Goal: Task Accomplishment & Management: Manage account settings

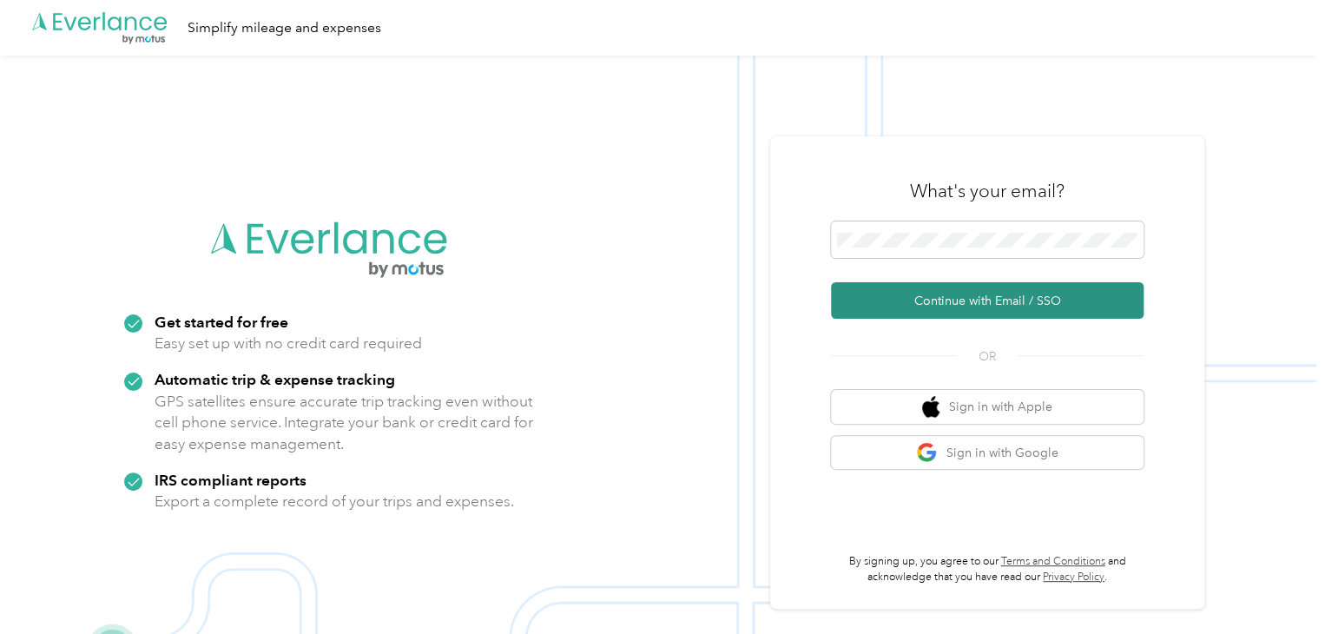
click at [959, 298] on button "Continue with Email / SSO" at bounding box center [987, 300] width 313 height 36
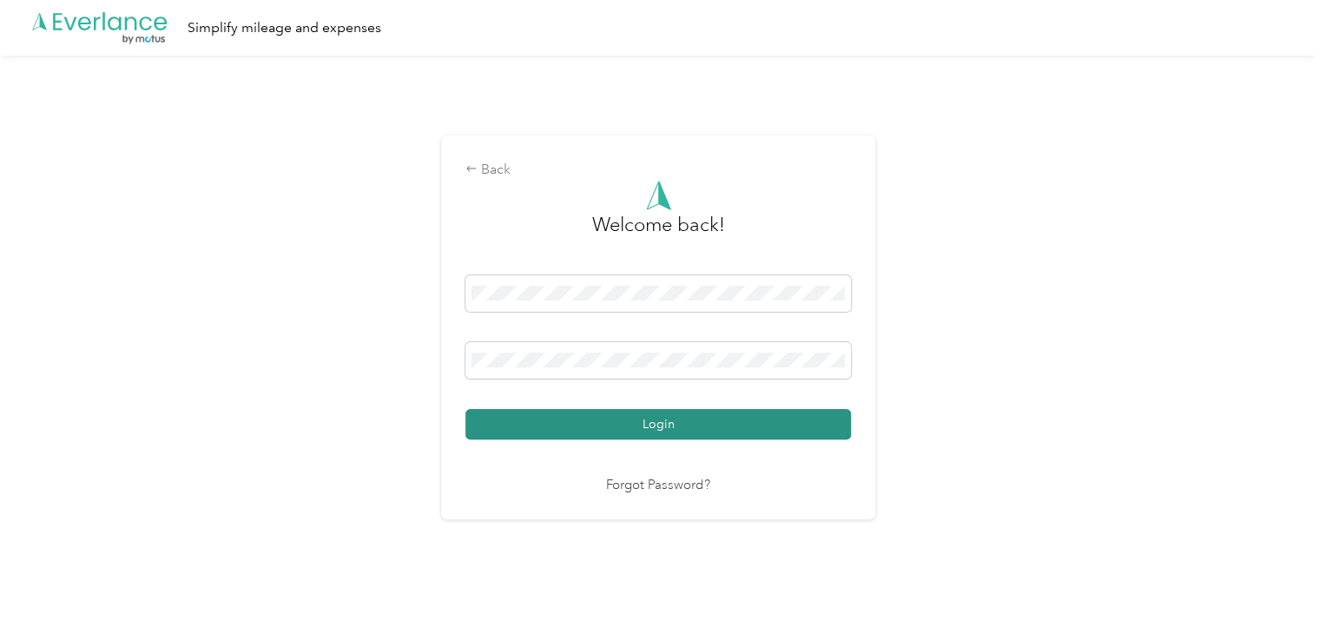
click at [701, 413] on button "Login" at bounding box center [659, 424] width 386 height 30
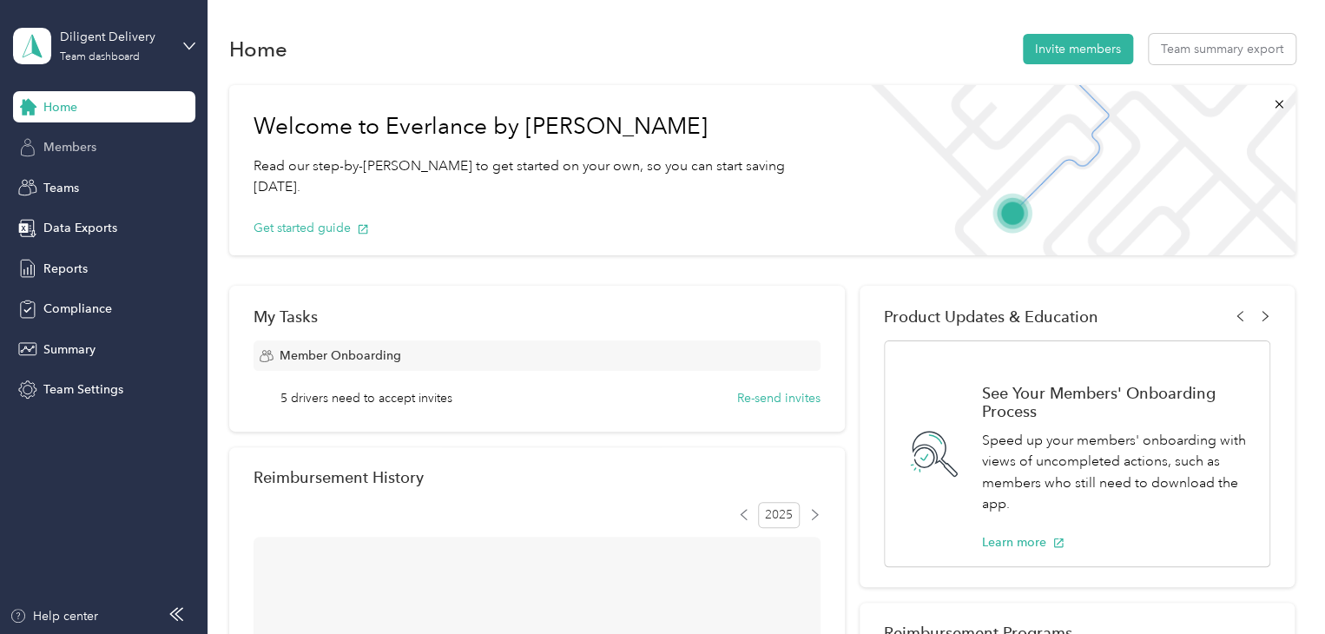
click at [60, 149] on span "Members" at bounding box center [69, 147] width 53 height 18
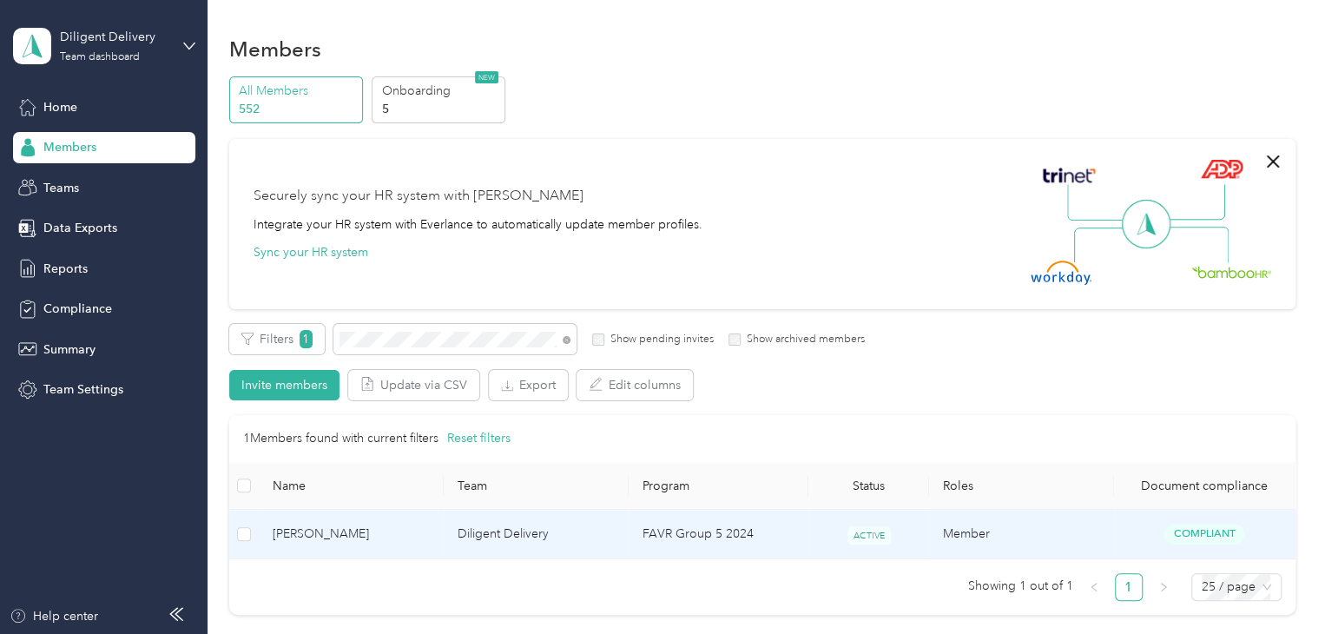
click at [574, 531] on td "Diligent Delivery" at bounding box center [536, 534] width 185 height 49
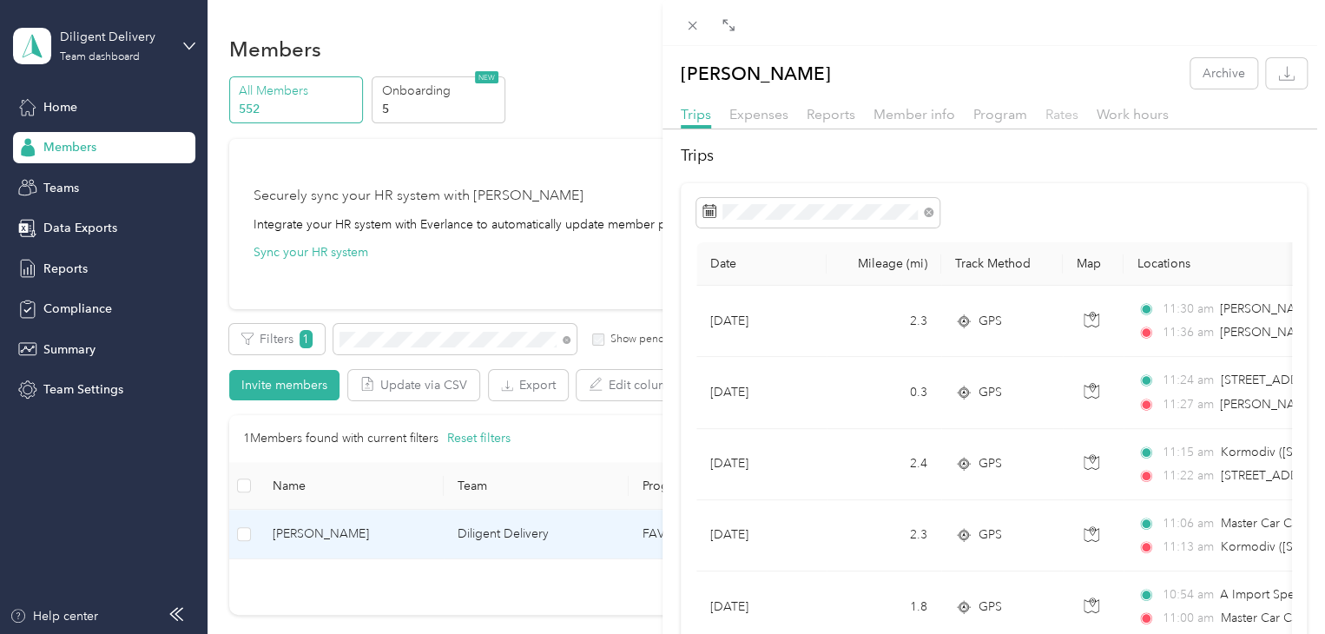
click at [1056, 110] on span "Rates" at bounding box center [1062, 114] width 33 height 17
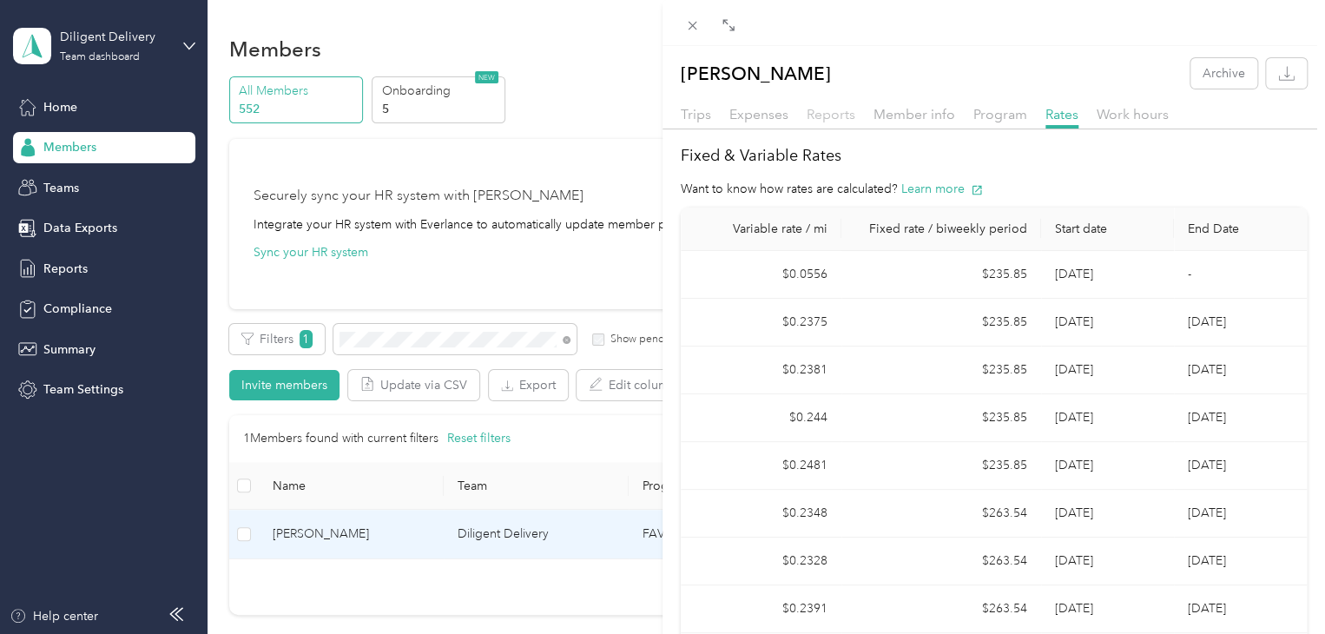
click at [825, 118] on span "Reports" at bounding box center [831, 114] width 49 height 17
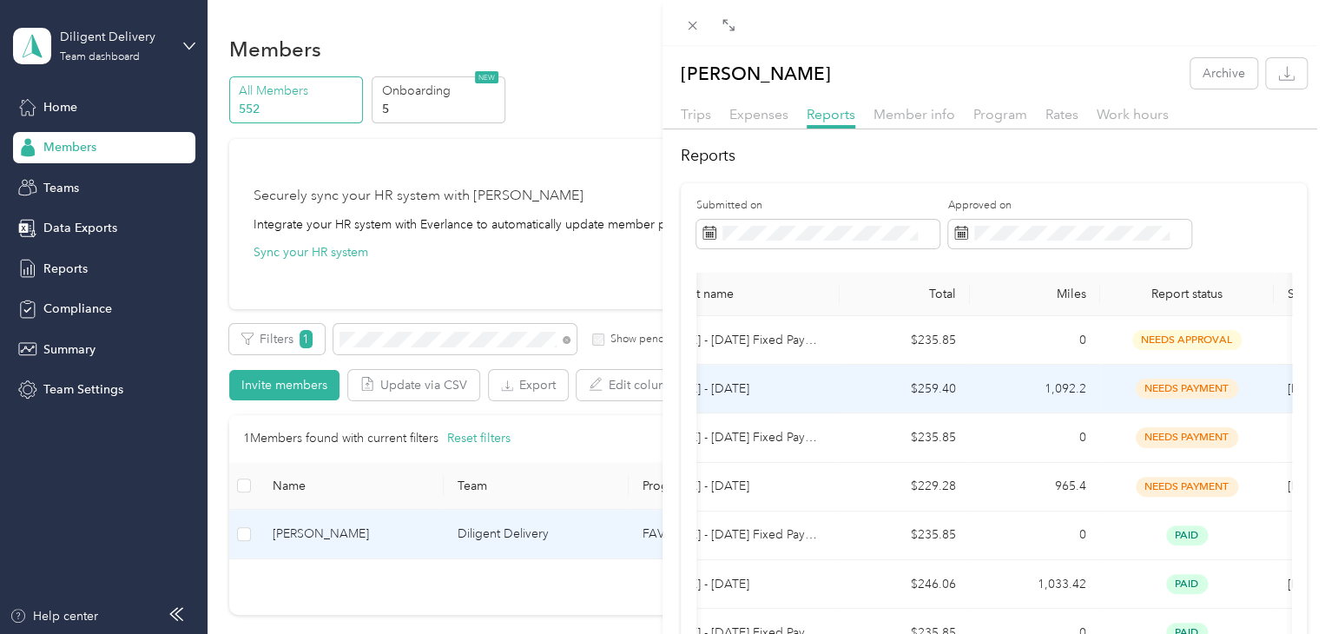
scroll to position [0, 43]
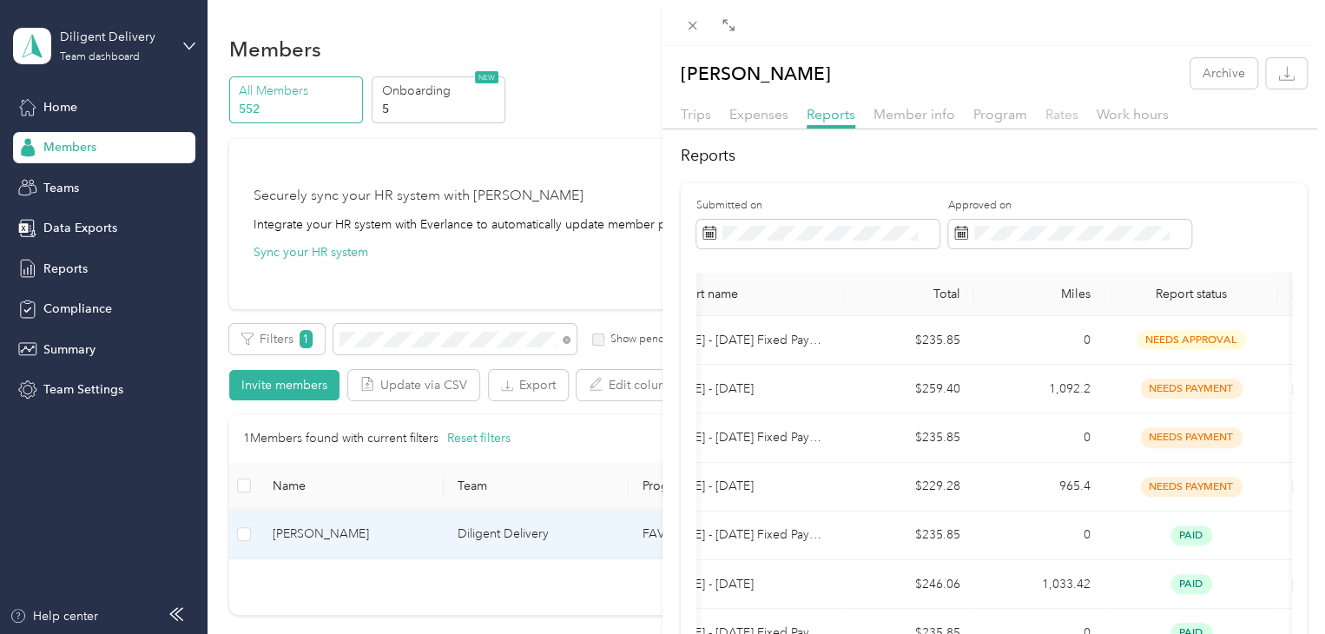
click at [1059, 119] on span "Rates" at bounding box center [1062, 114] width 33 height 17
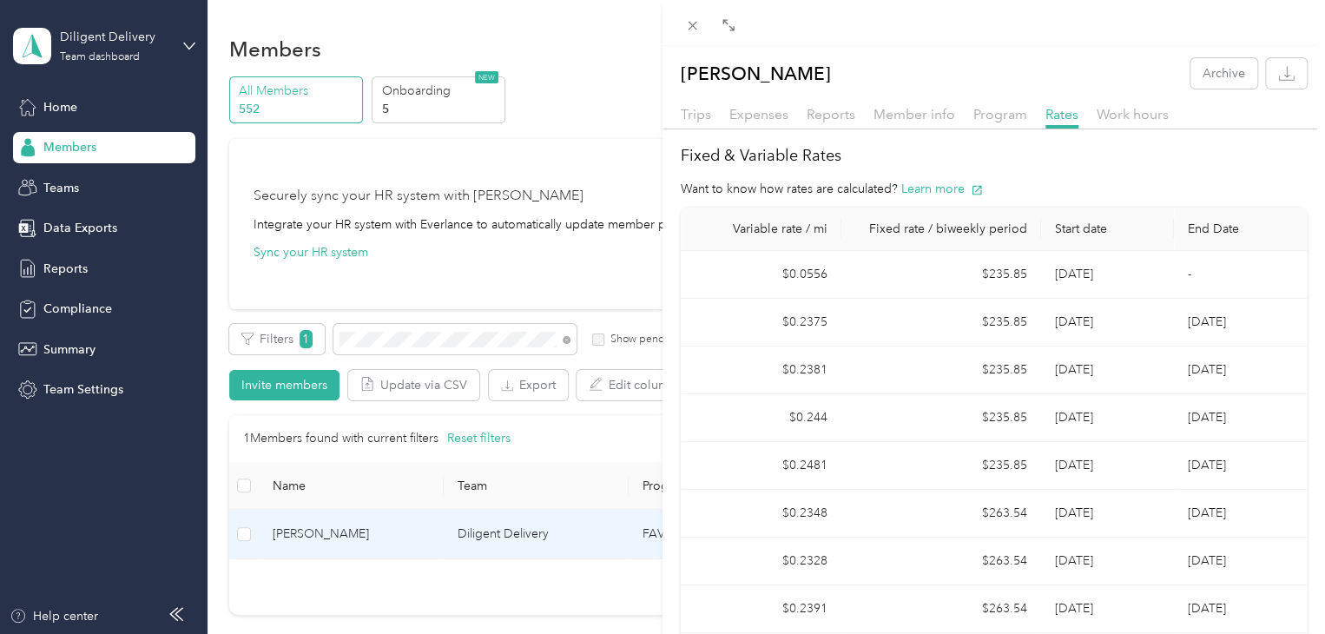
click at [869, 286] on td "$235.85" at bounding box center [942, 275] width 200 height 48
click at [894, 327] on td "$235.85" at bounding box center [942, 323] width 200 height 48
click at [688, 116] on span "Trips" at bounding box center [696, 114] width 30 height 17
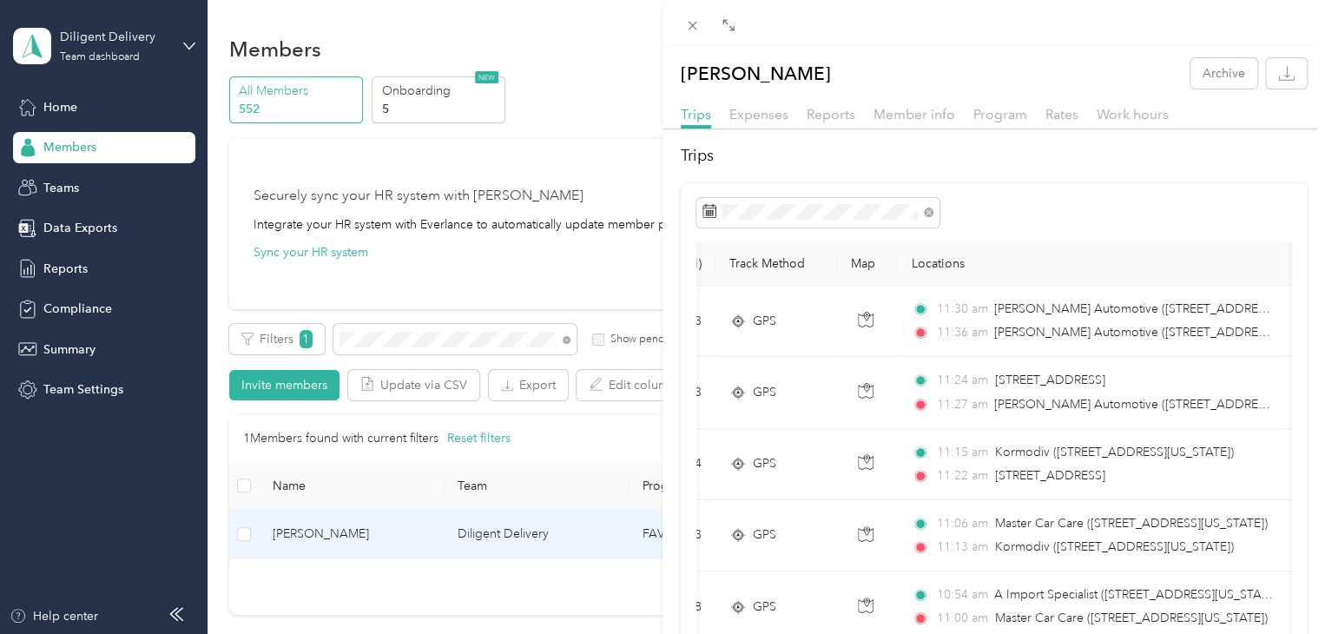
click at [566, 338] on div "[PERSON_NAME] Archive Trips Expenses Reports Member info Program Rates Work hou…" at bounding box center [662, 317] width 1325 height 634
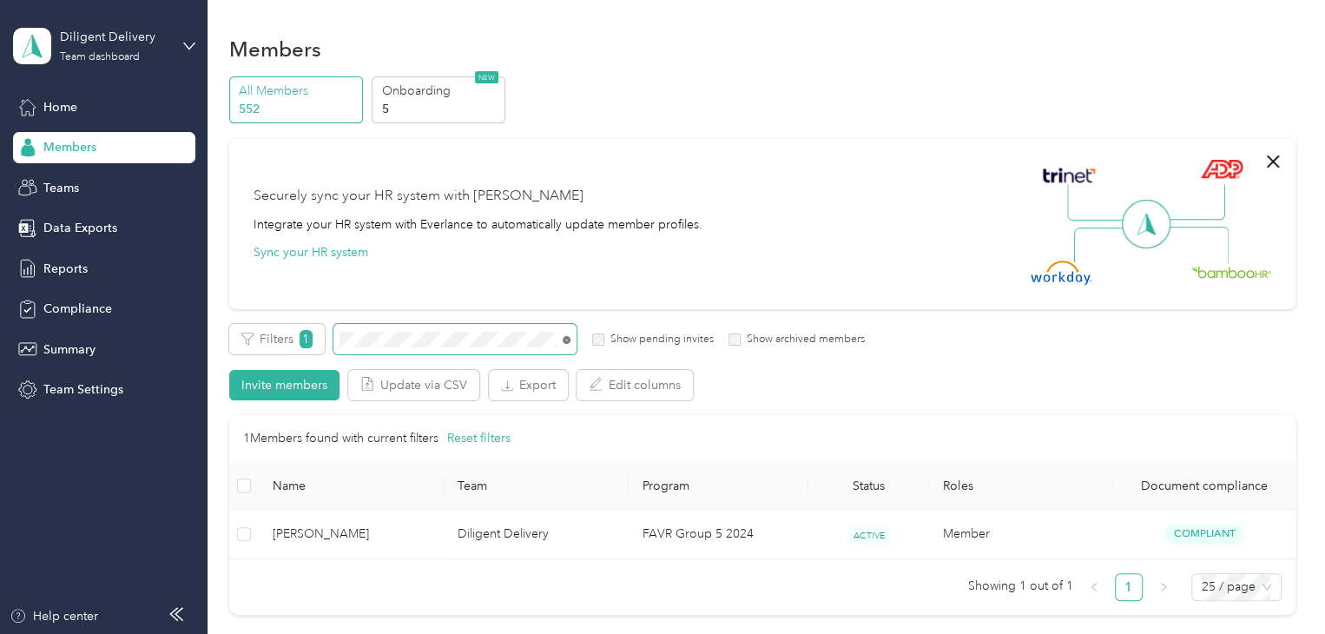
click at [564, 340] on icon at bounding box center [567, 340] width 8 height 8
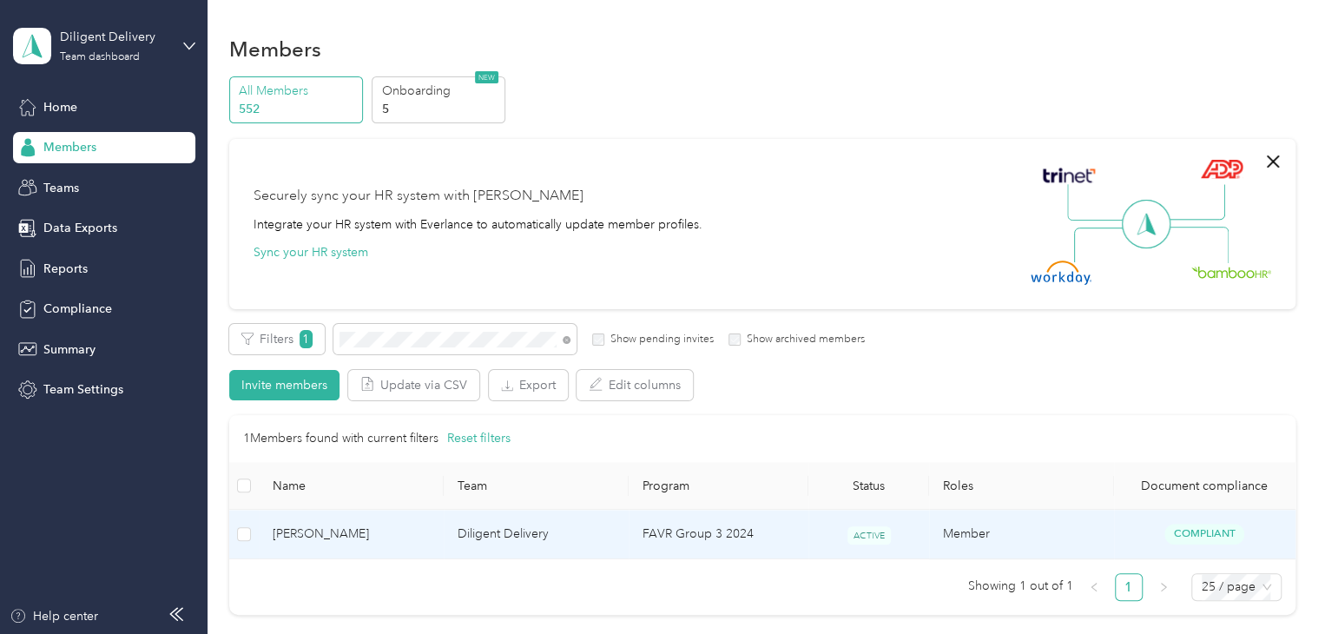
click at [552, 543] on td "Diligent Delivery" at bounding box center [536, 534] width 185 height 49
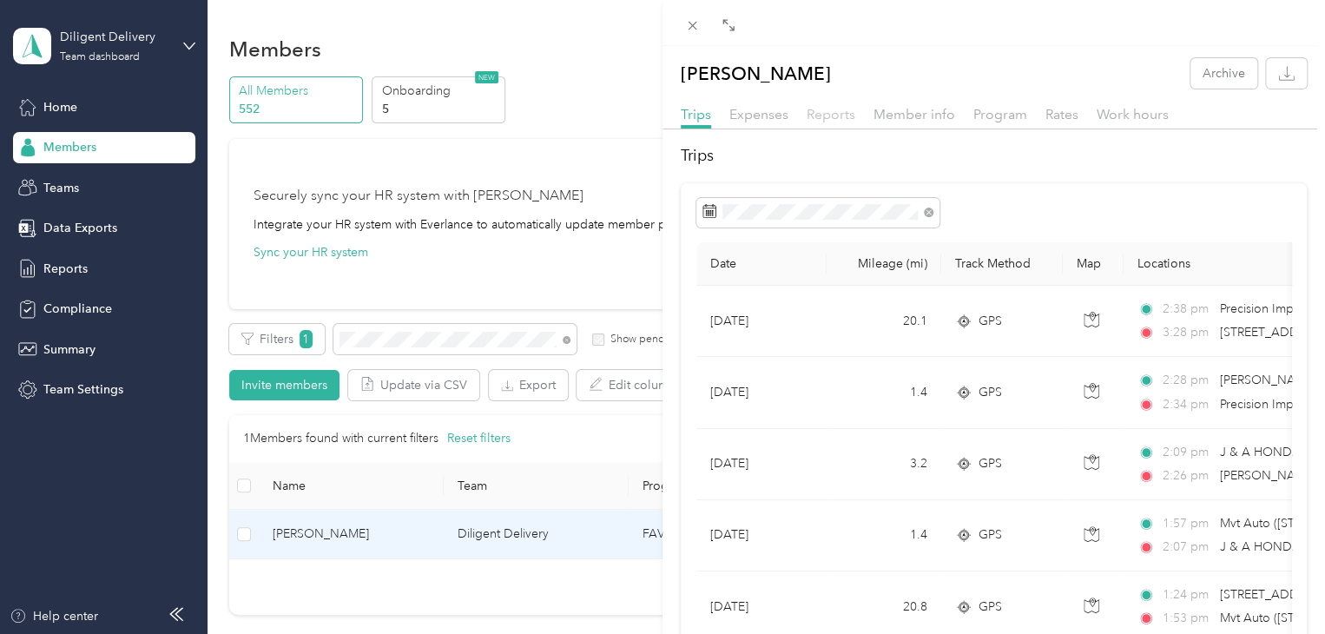
click at [828, 118] on span "Reports" at bounding box center [831, 114] width 49 height 17
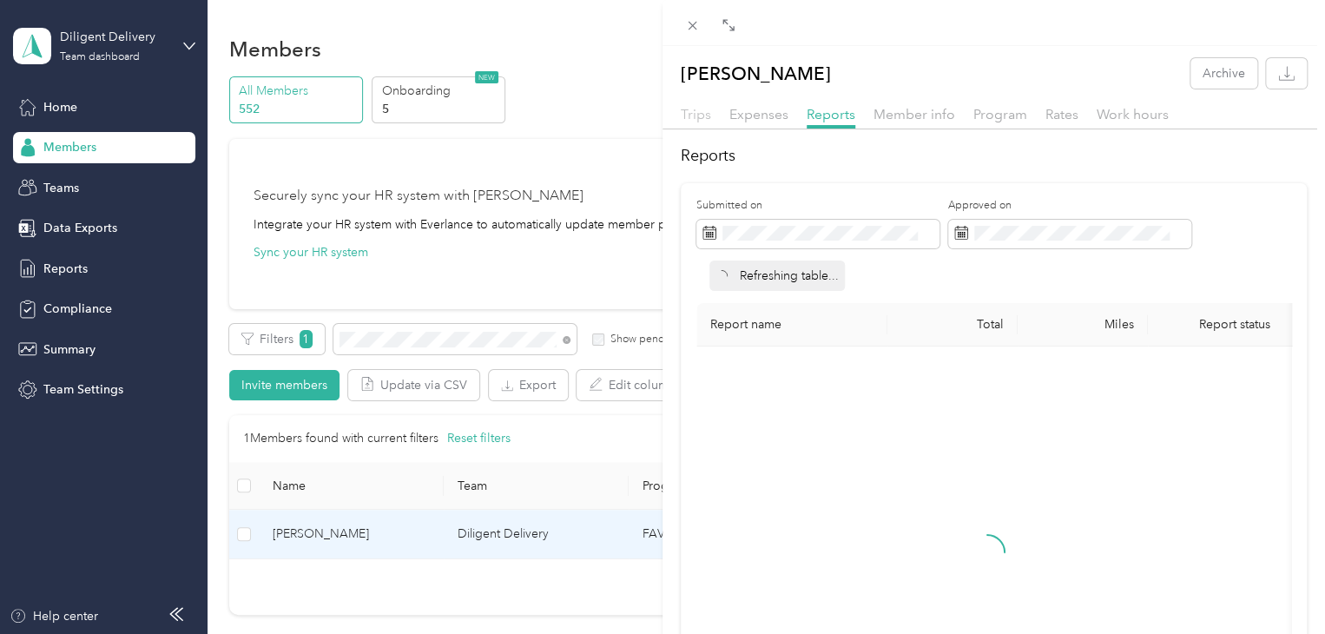
click at [684, 109] on span "Trips" at bounding box center [696, 114] width 30 height 17
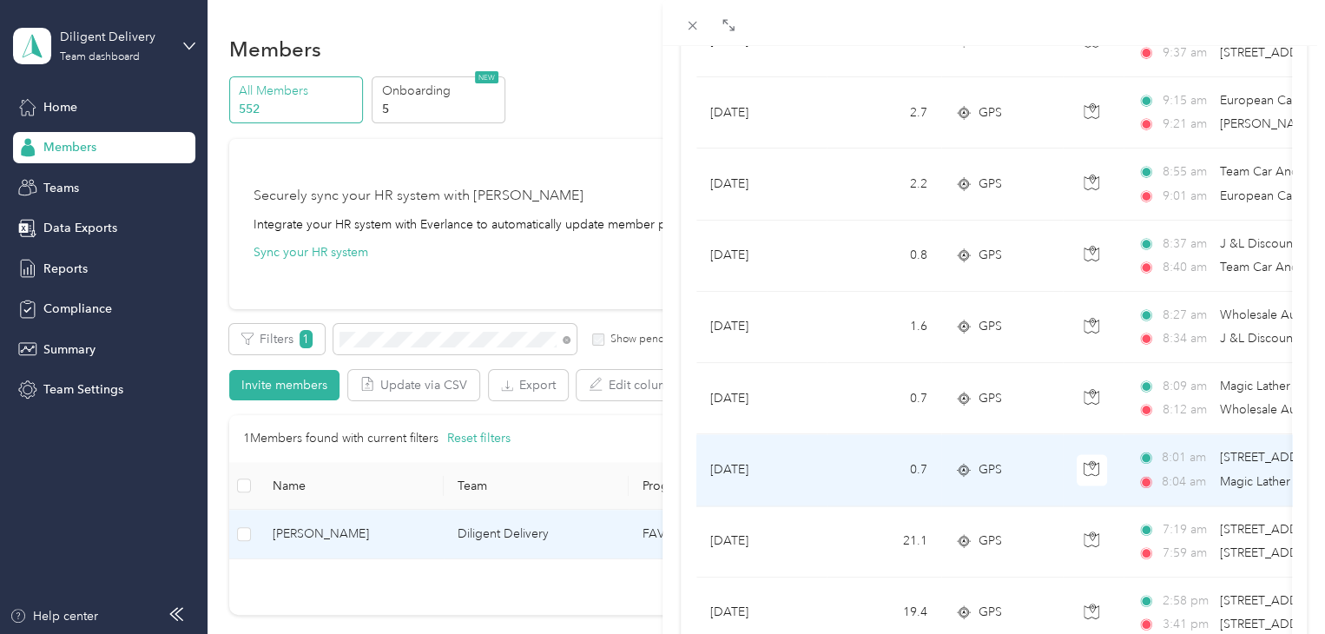
scroll to position [1581, 0]
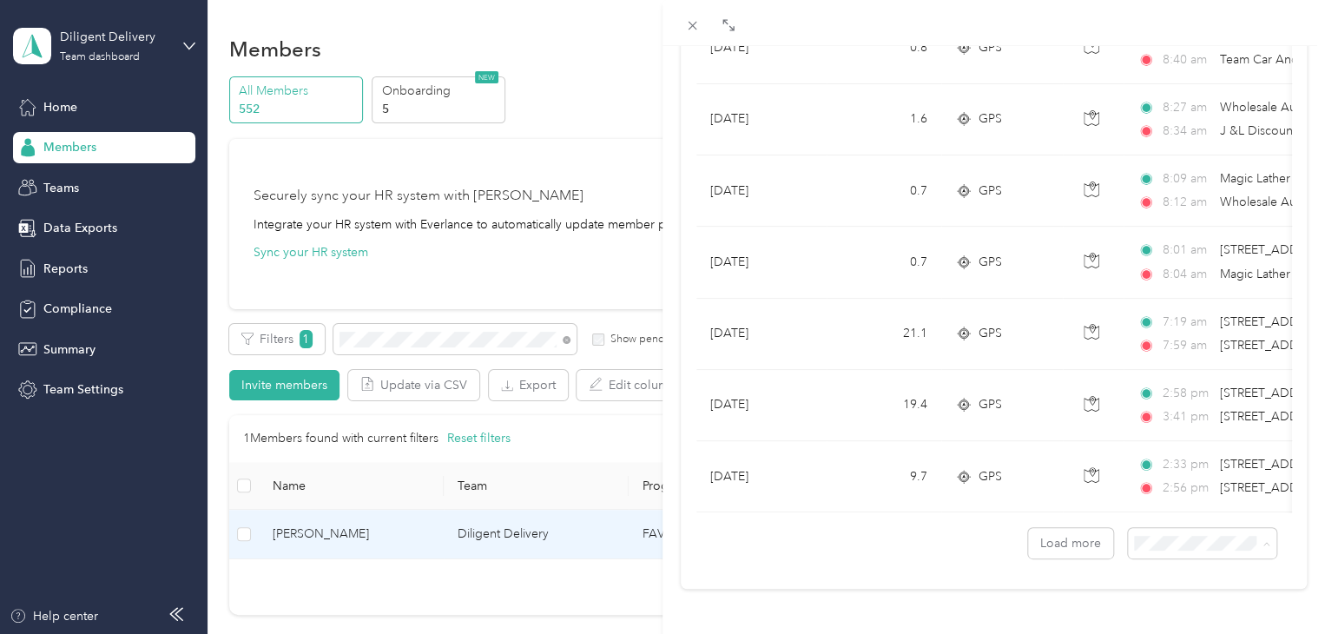
click at [1156, 501] on li "100 per load" at bounding box center [1189, 497] width 149 height 30
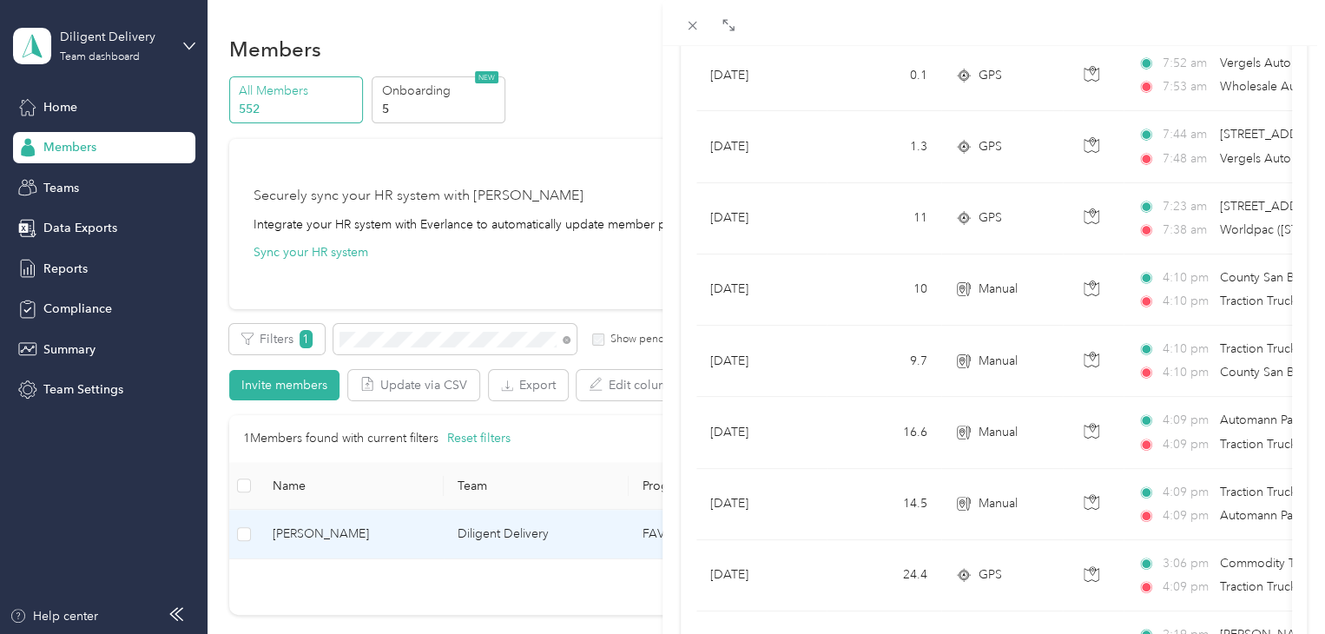
scroll to position [3102, 0]
click at [565, 341] on div "[PERSON_NAME] Archive Trips Expenses Reports Member info Program Rates Work hou…" at bounding box center [662, 317] width 1325 height 634
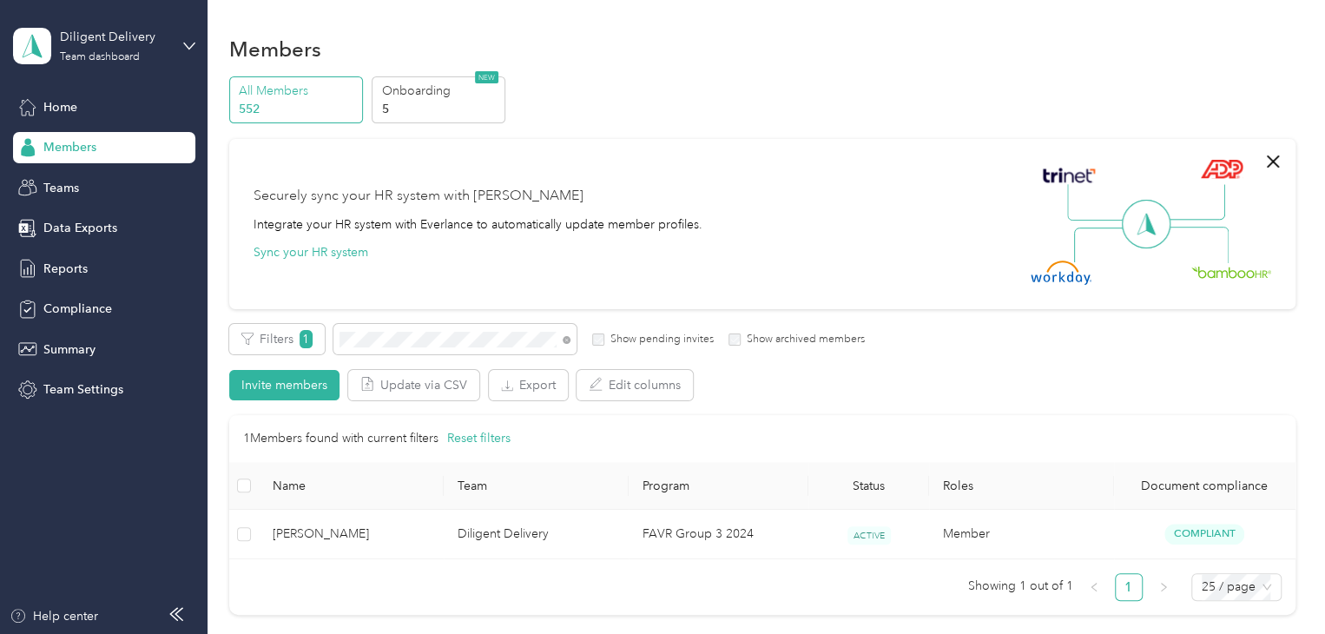
scroll to position [241, 0]
click at [565, 341] on icon at bounding box center [567, 340] width 8 height 8
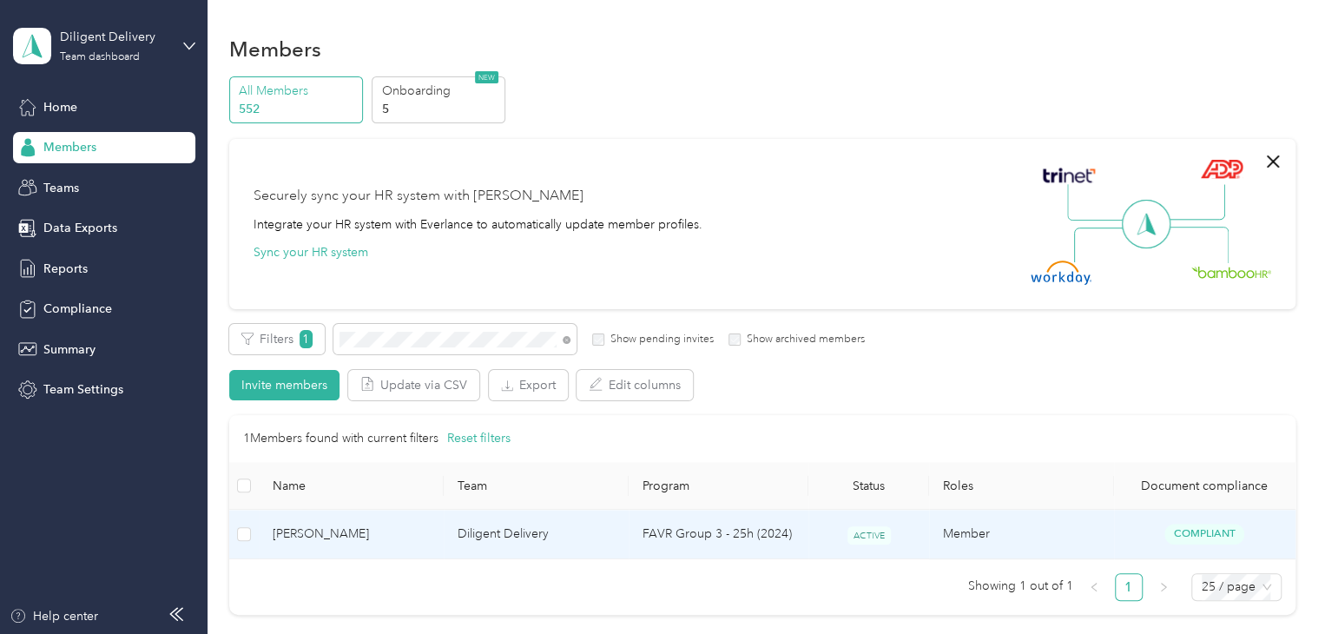
drag, startPoint x: 507, startPoint y: 528, endPoint x: 519, endPoint y: 538, distance: 16.0
click at [519, 538] on td "Diligent Delivery" at bounding box center [536, 534] width 185 height 49
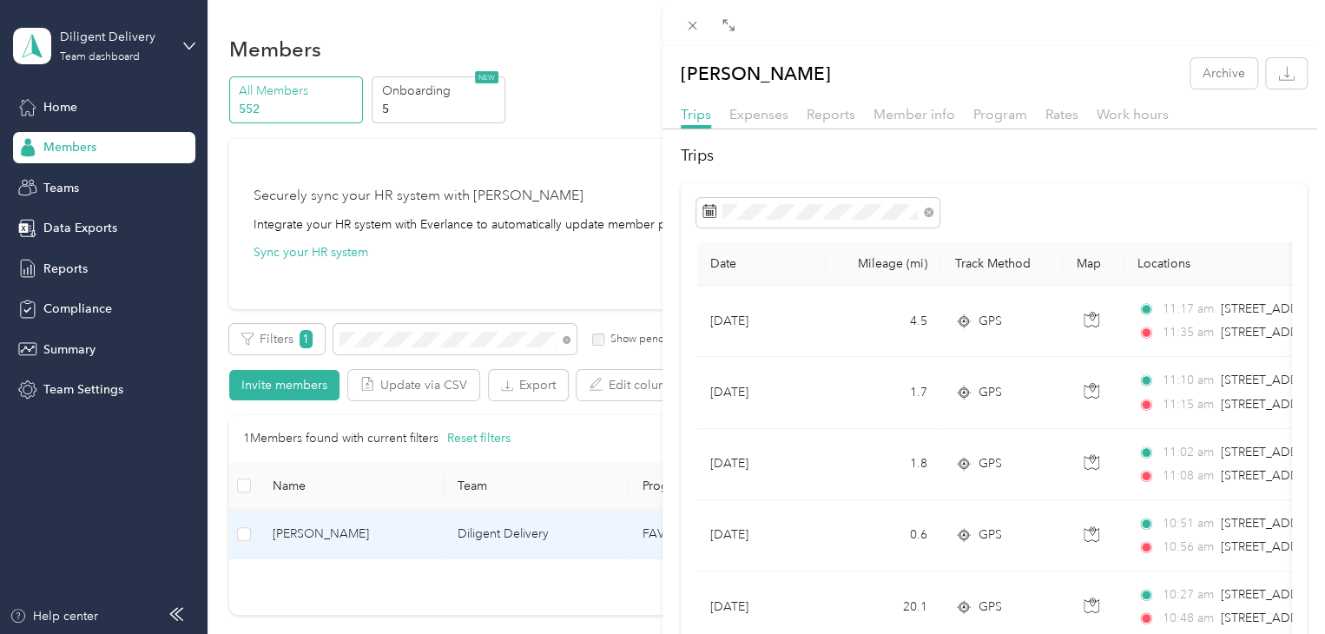
click at [566, 338] on div "[PERSON_NAME] Archive Trips Expenses Reports Member info Program Rates Work hou…" at bounding box center [662, 317] width 1325 height 634
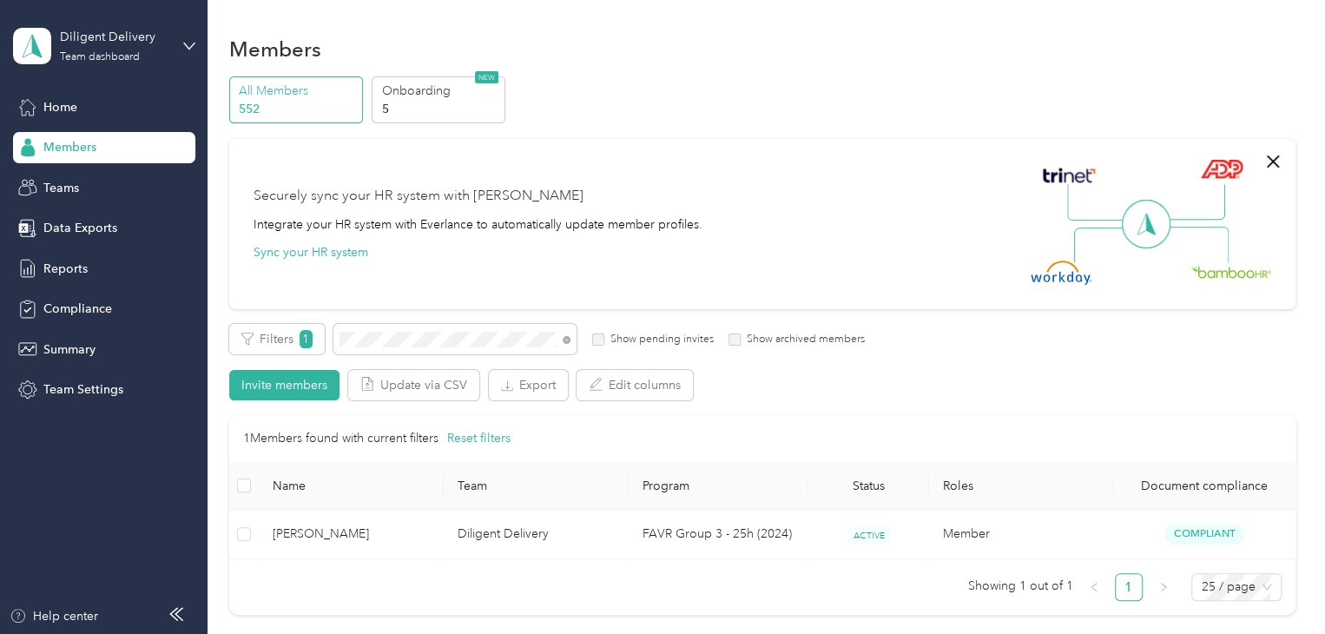
click at [566, 338] on icon at bounding box center [567, 340] width 8 height 8
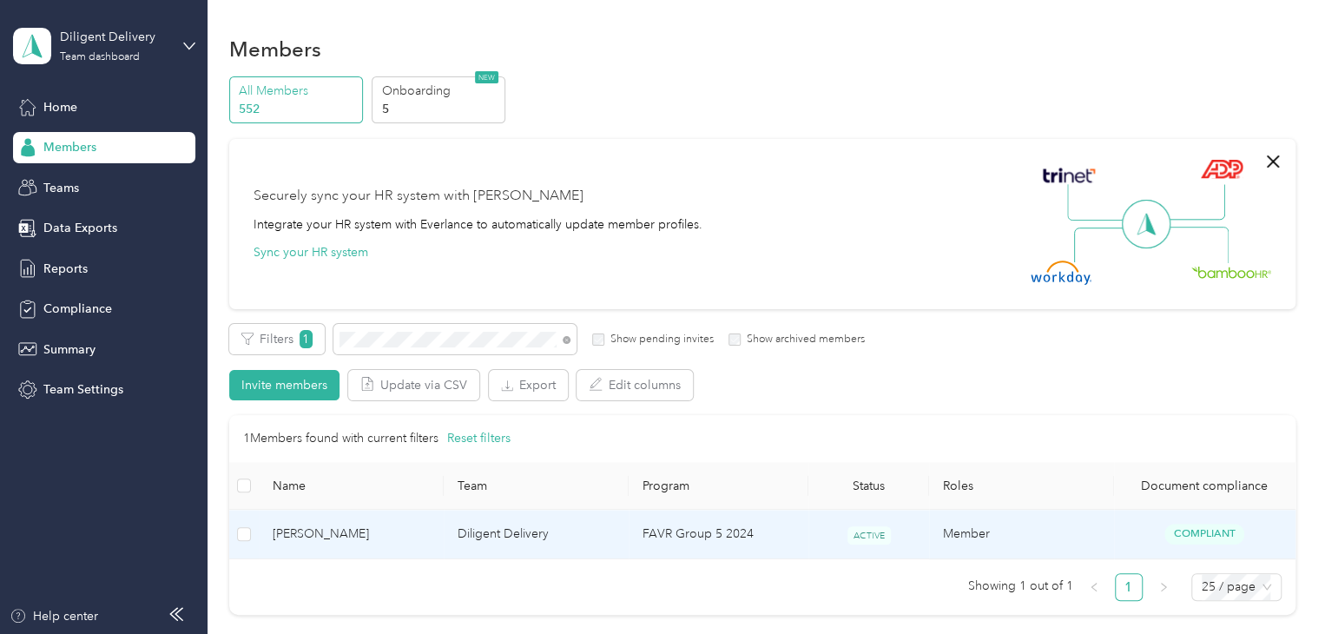
click at [445, 552] on td "Diligent Delivery" at bounding box center [536, 534] width 185 height 49
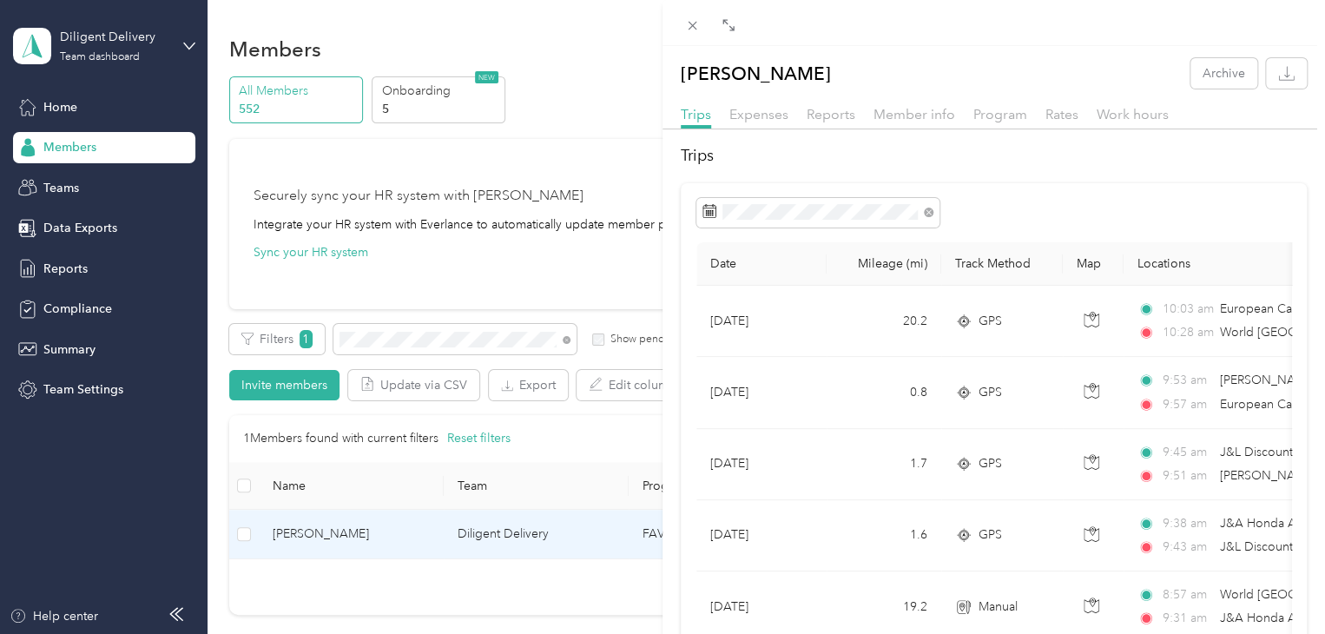
click at [549, 62] on div "[PERSON_NAME] Archive Trips Expenses Reports Member info Program Rates Work hou…" at bounding box center [662, 317] width 1325 height 634
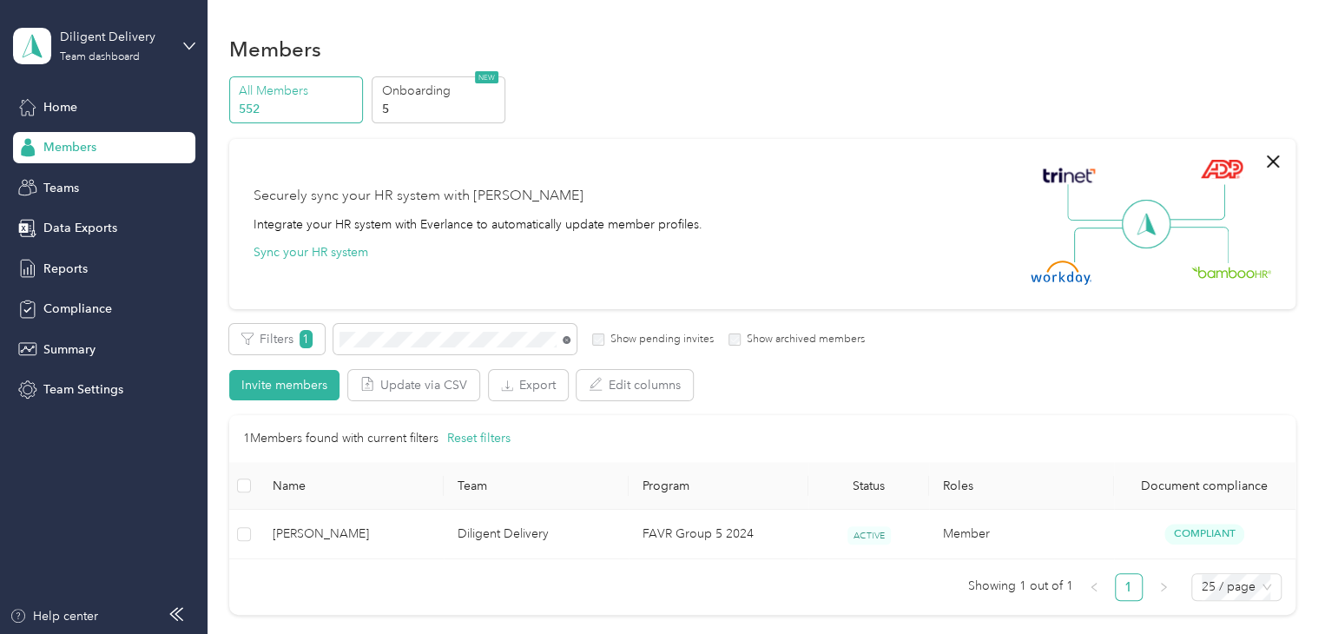
click at [565, 338] on icon at bounding box center [567, 340] width 8 height 8
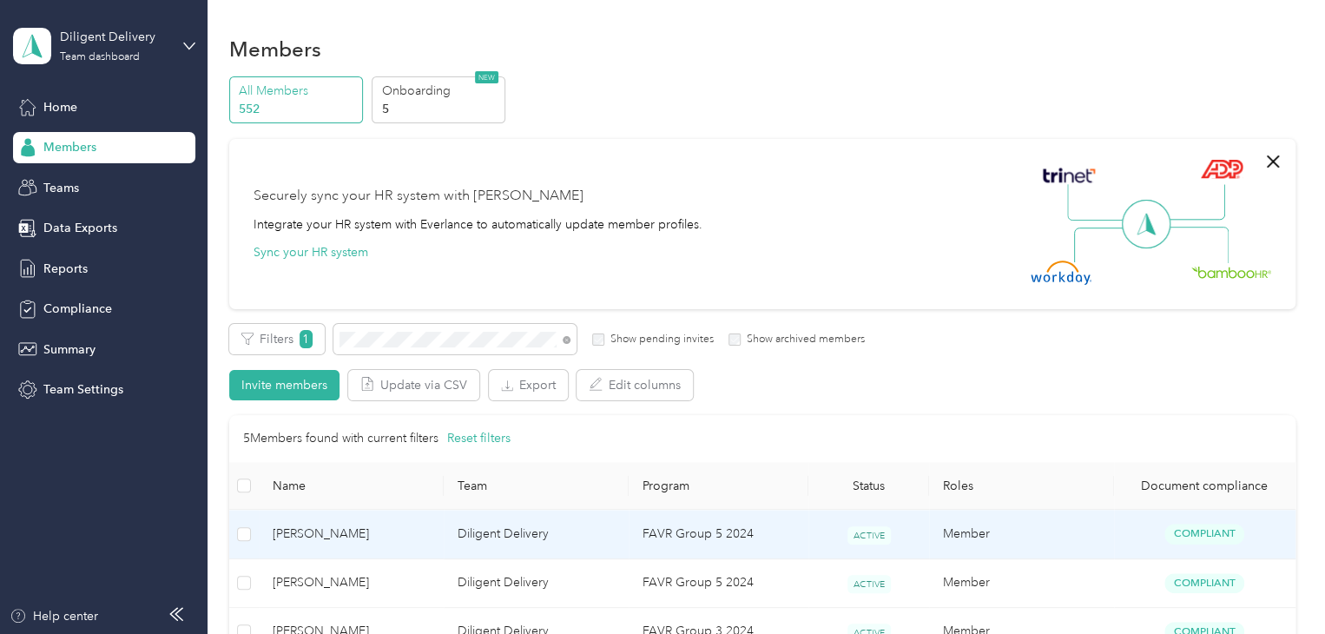
click at [514, 522] on td "Diligent Delivery" at bounding box center [536, 534] width 185 height 49
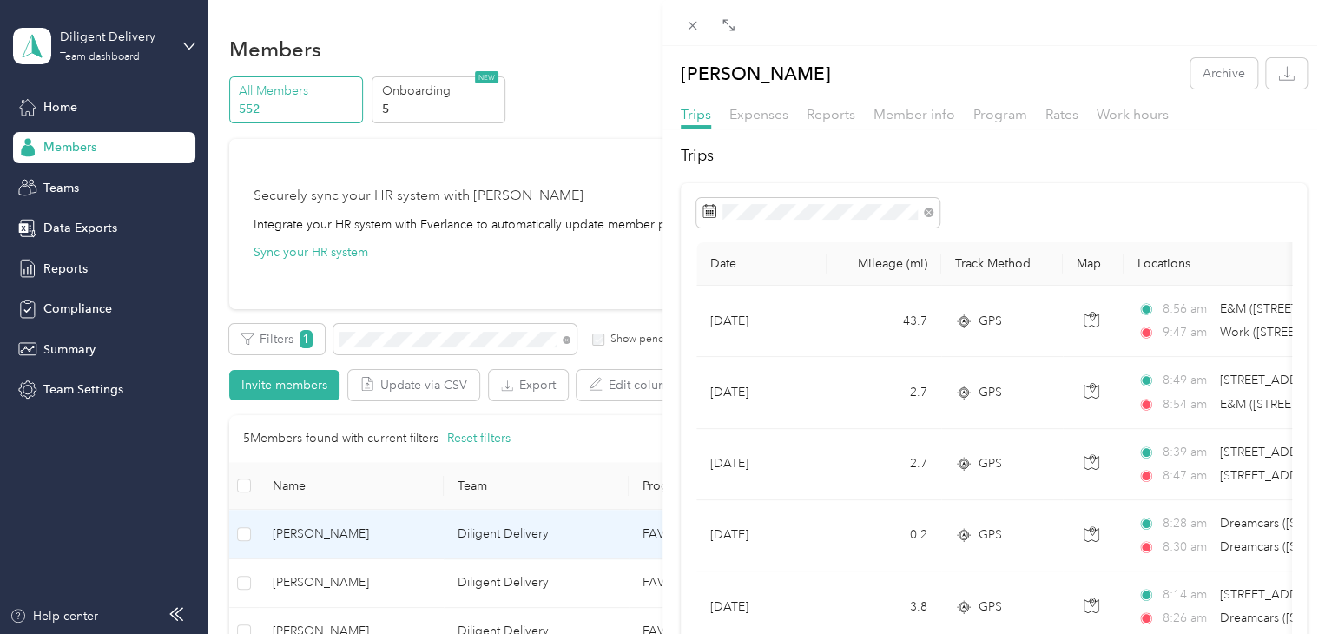
click at [567, 342] on div "[PERSON_NAME] Archive Trips Expenses Reports Member info Program Rates Work hou…" at bounding box center [662, 317] width 1325 height 634
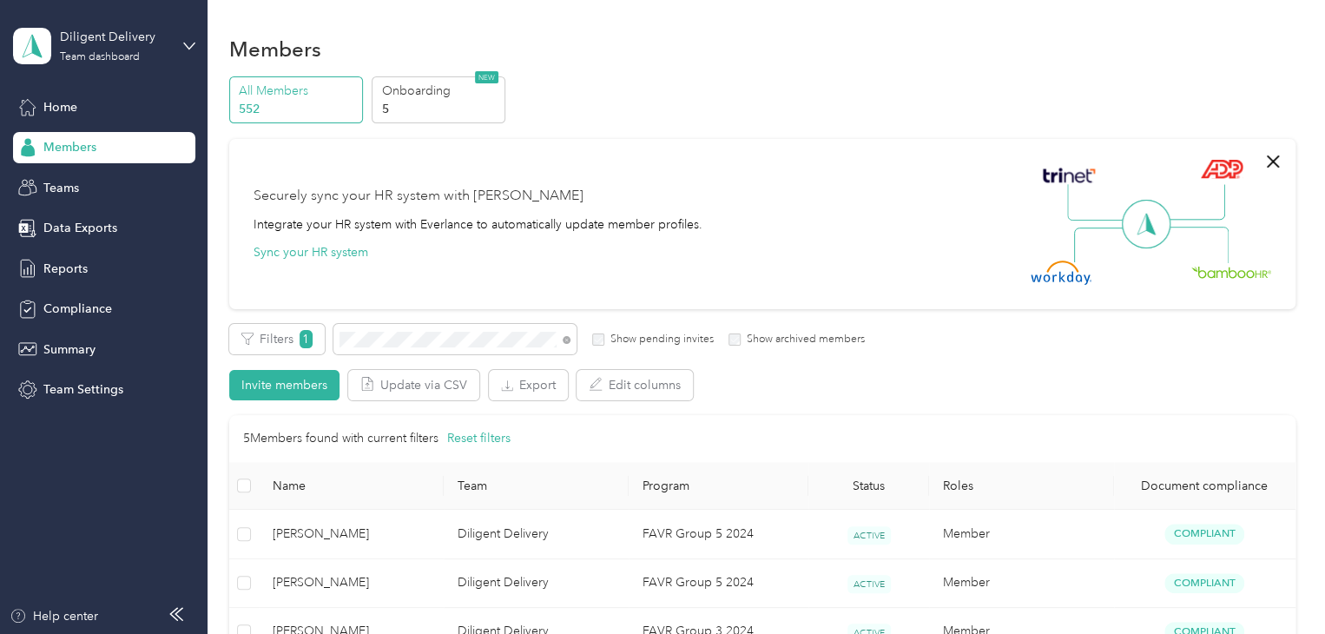
click at [567, 342] on icon at bounding box center [567, 340] width 8 height 8
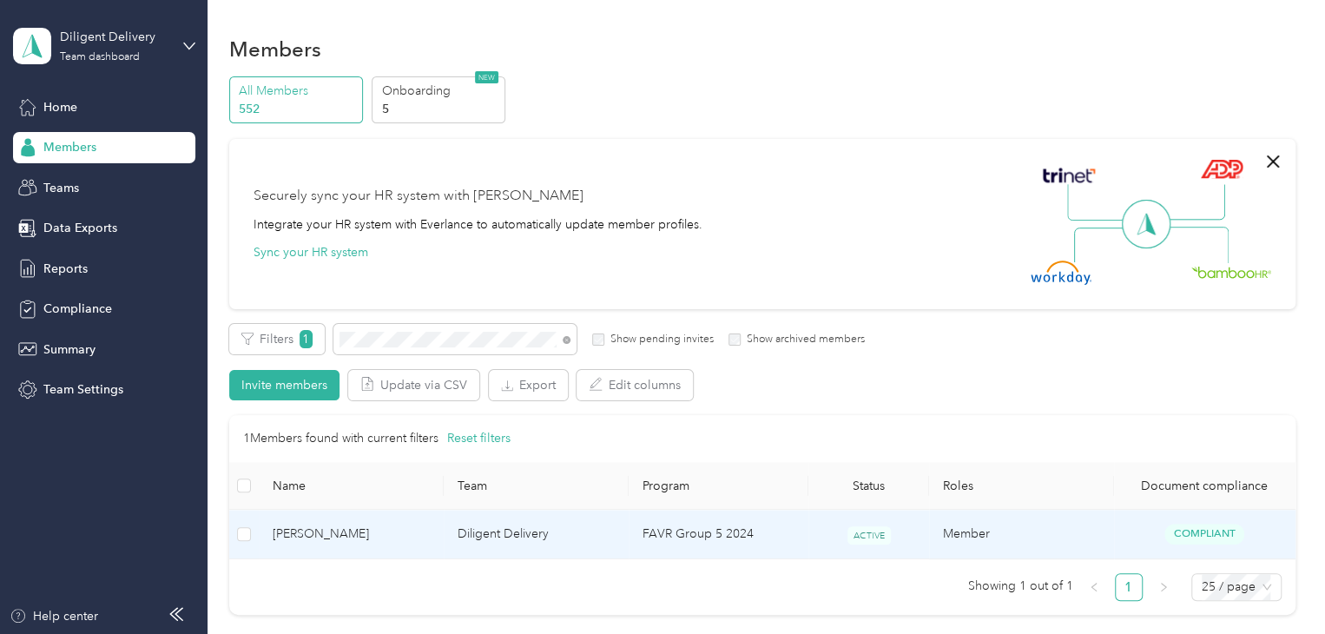
click at [653, 532] on td "FAVR Group 5 2024" at bounding box center [719, 534] width 181 height 49
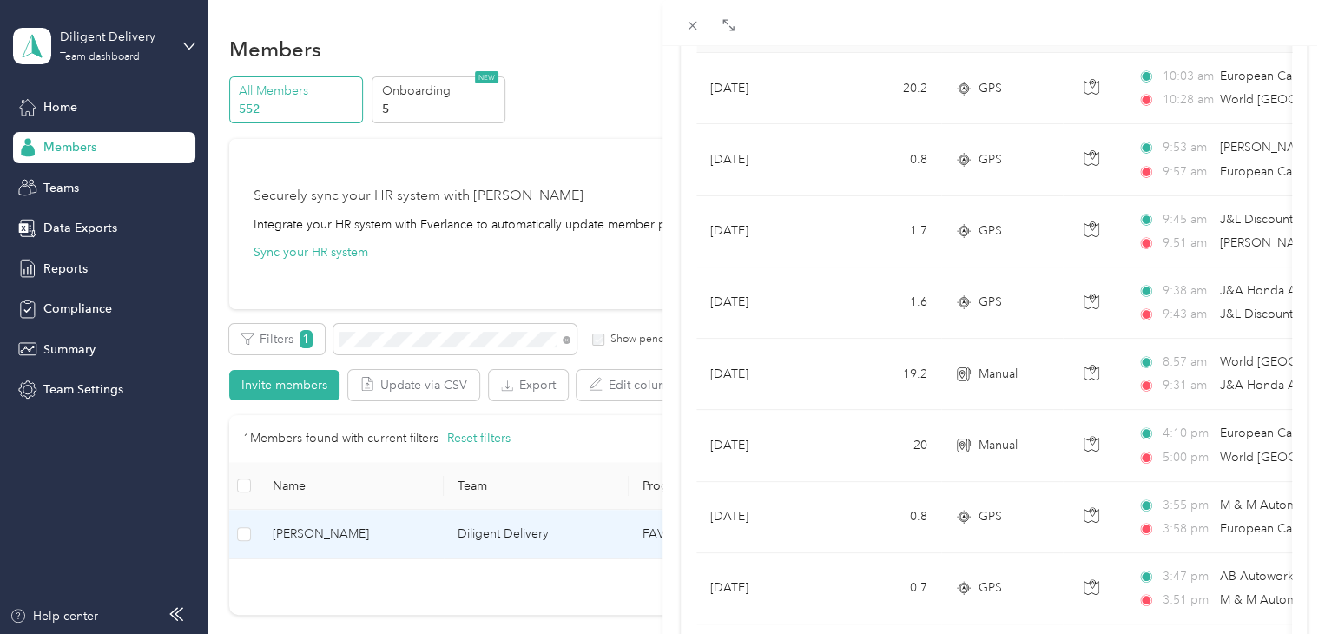
click at [567, 346] on div "[PERSON_NAME] Archive Trips Expenses Reports Member info Program Rates Work hou…" at bounding box center [662, 317] width 1325 height 634
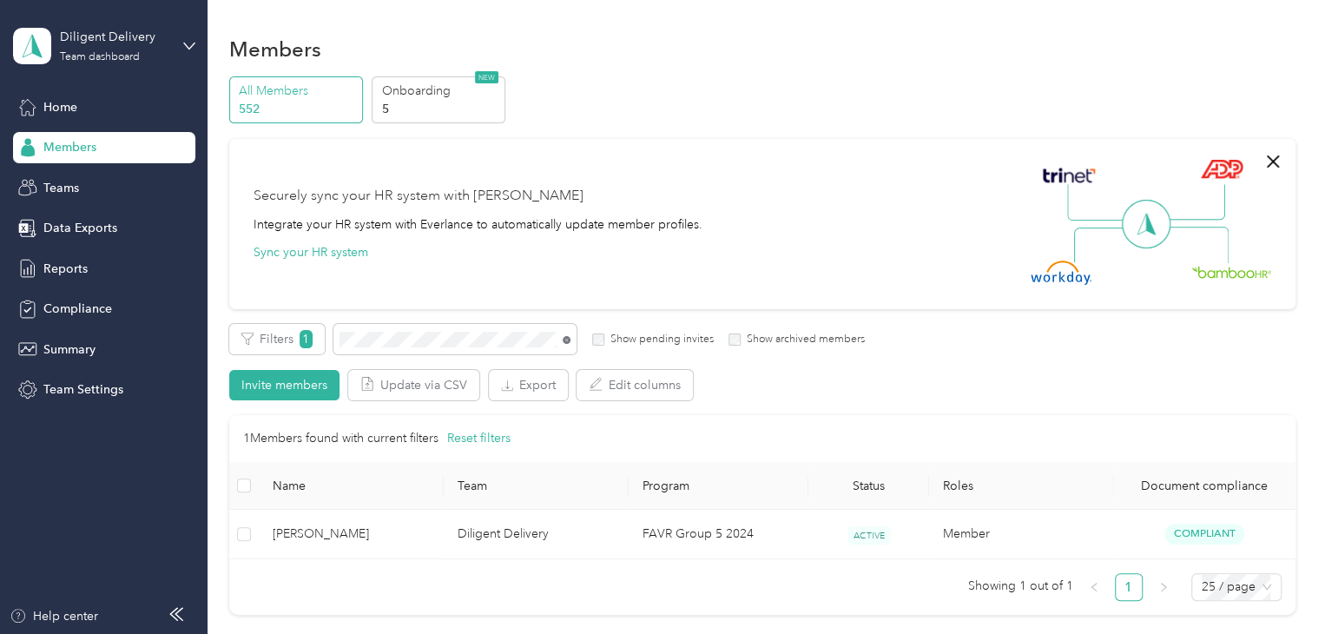
click at [566, 338] on icon at bounding box center [567, 340] width 8 height 8
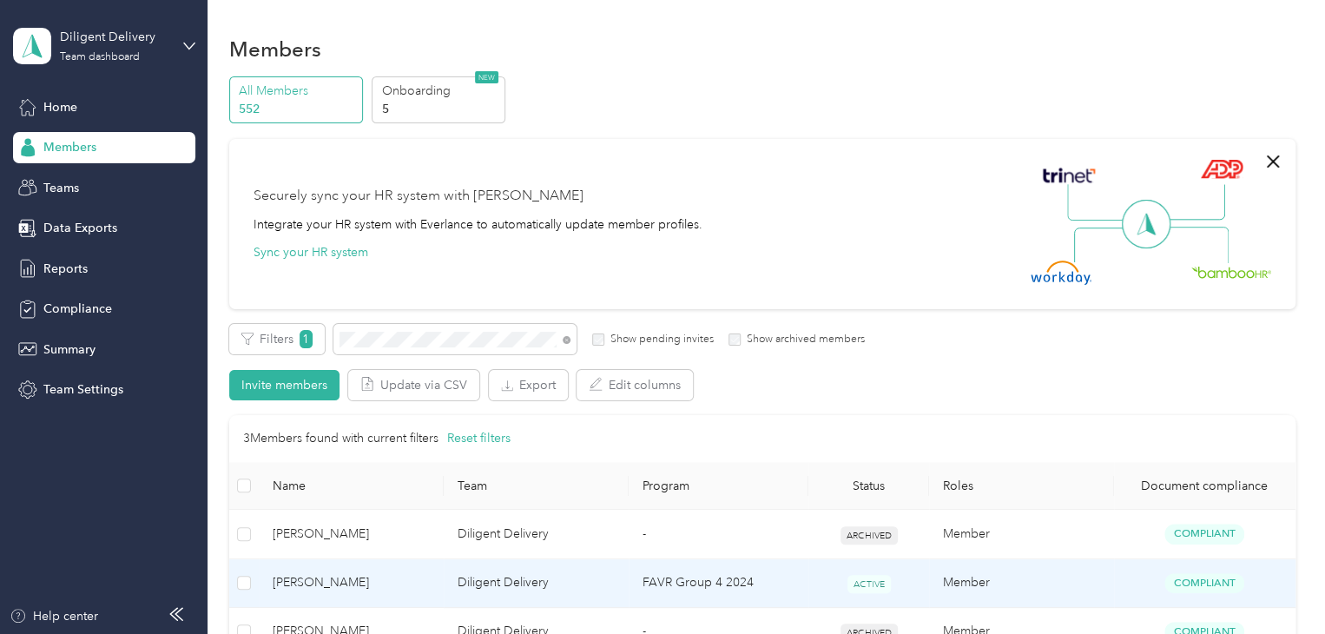
click at [349, 581] on span "[PERSON_NAME]" at bounding box center [351, 582] width 157 height 19
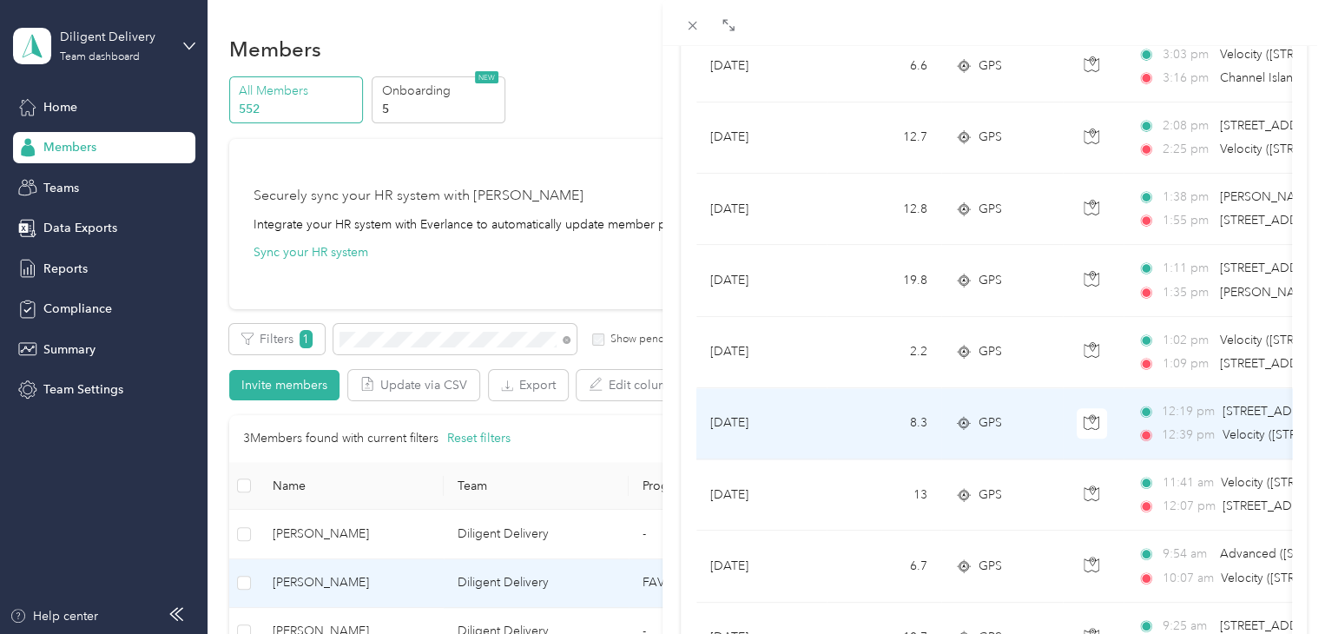
scroll to position [961, 0]
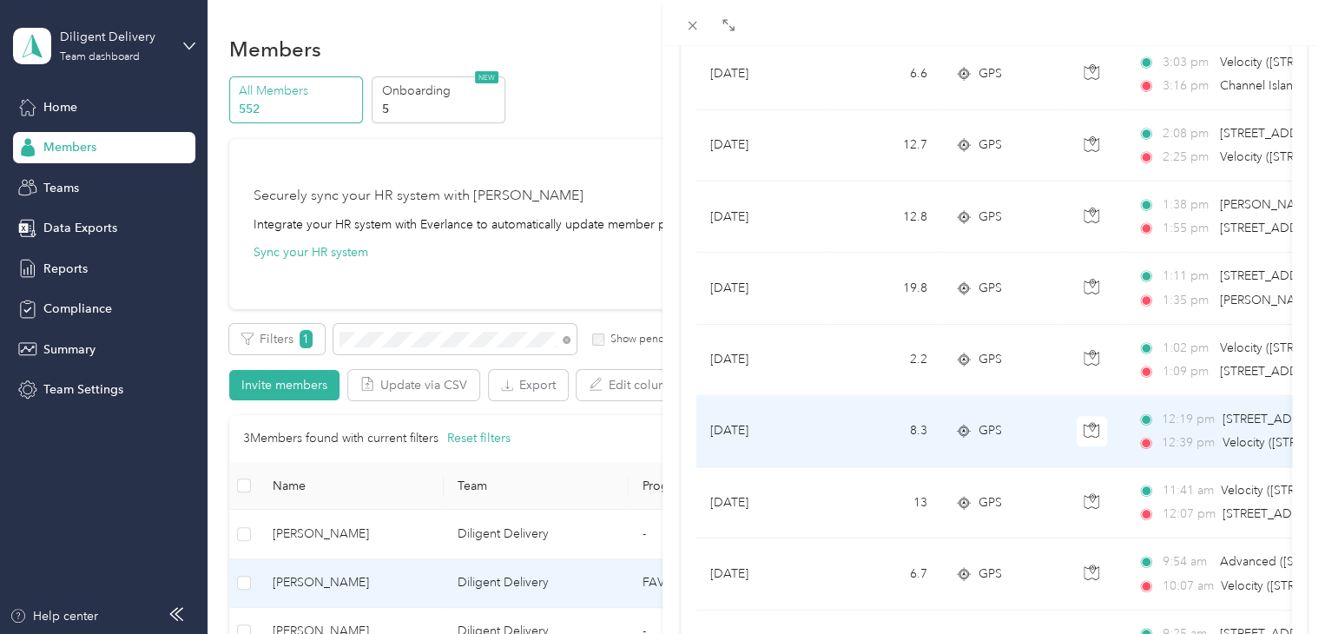
drag, startPoint x: 934, startPoint y: 433, endPoint x: 566, endPoint y: 340, distance: 379.0
click at [566, 340] on div "[PERSON_NAME] Archive Trips Expenses Reports Member info Program Rates Work hou…" at bounding box center [662, 317] width 1325 height 634
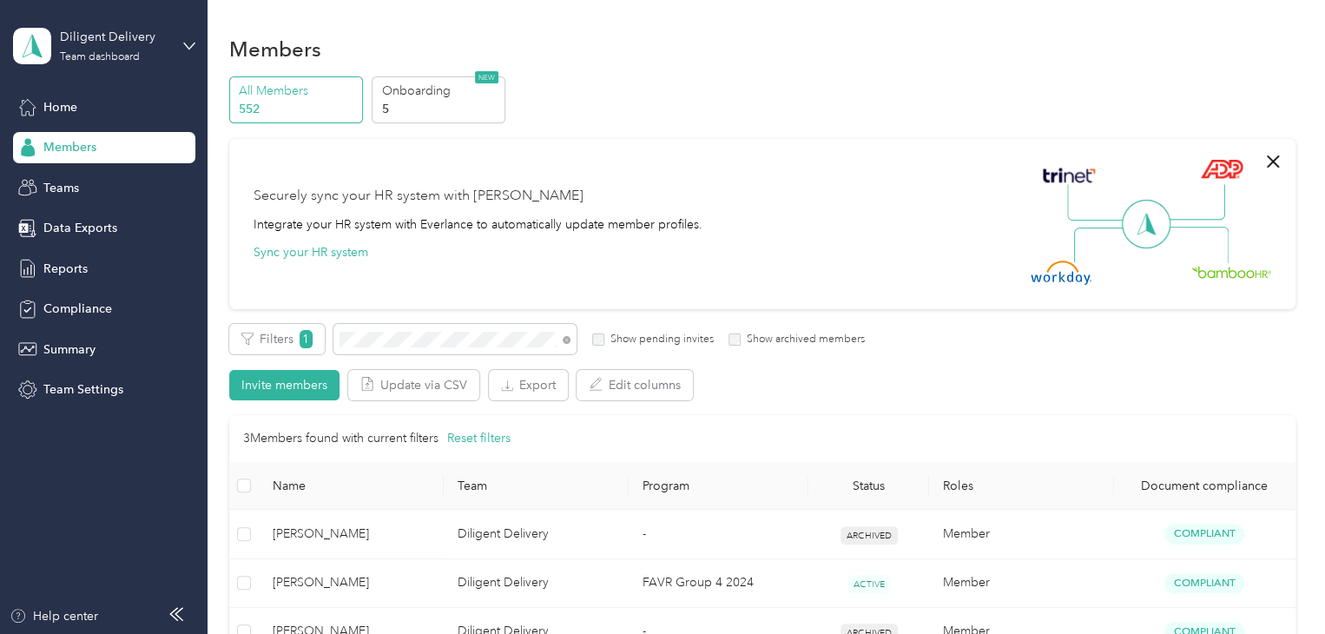
scroll to position [241, 0]
click at [563, 341] on icon at bounding box center [567, 340] width 8 height 8
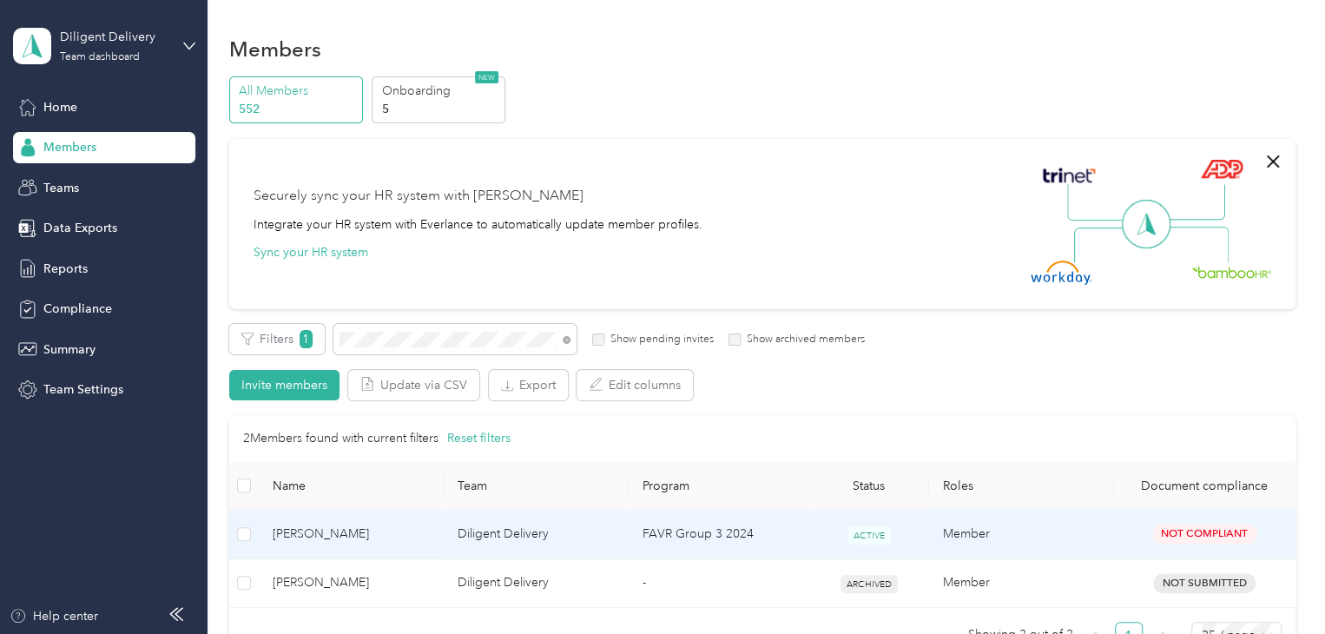
click at [518, 542] on td "Diligent Delivery" at bounding box center [536, 534] width 185 height 49
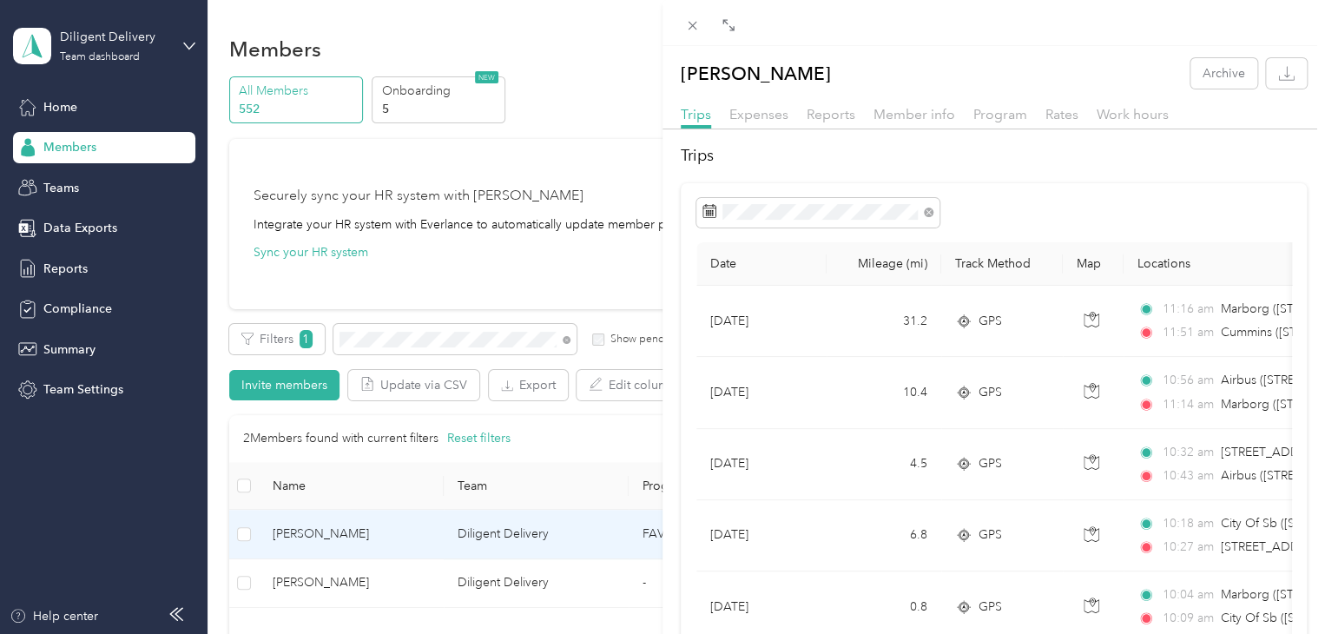
click at [566, 341] on div "[PERSON_NAME] Archive Trips Expenses Reports Member info Program Rates Work hou…" at bounding box center [662, 317] width 1325 height 634
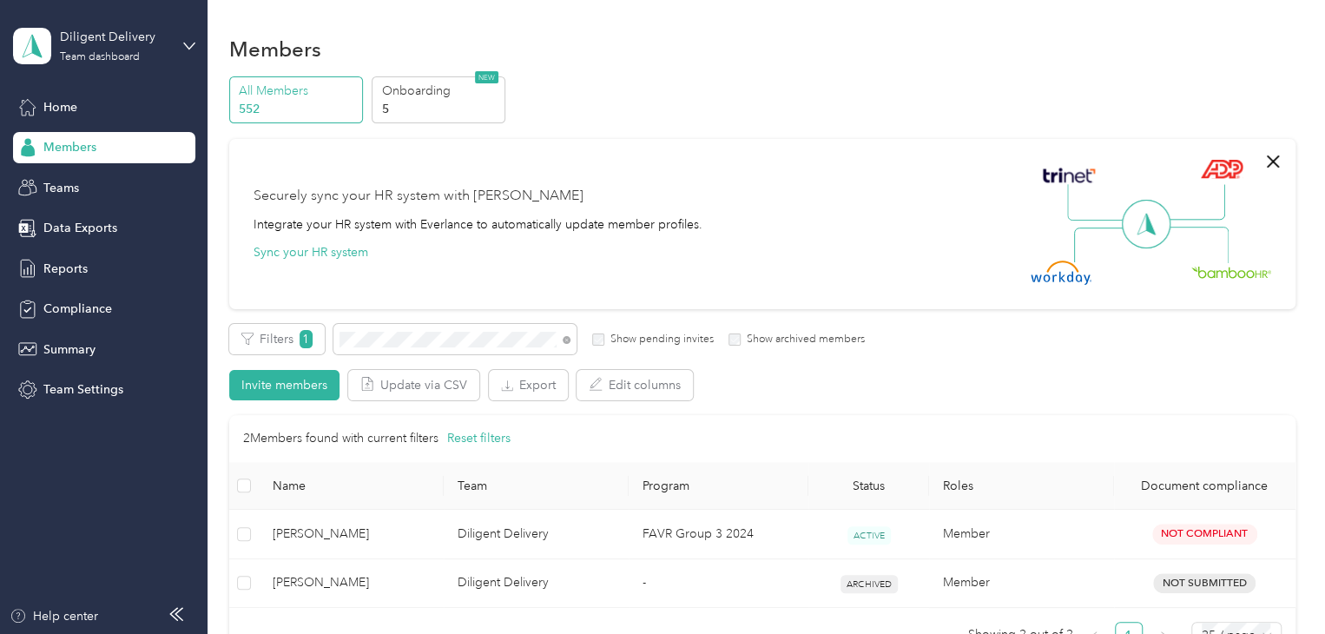
click at [566, 341] on icon at bounding box center [567, 340] width 8 height 8
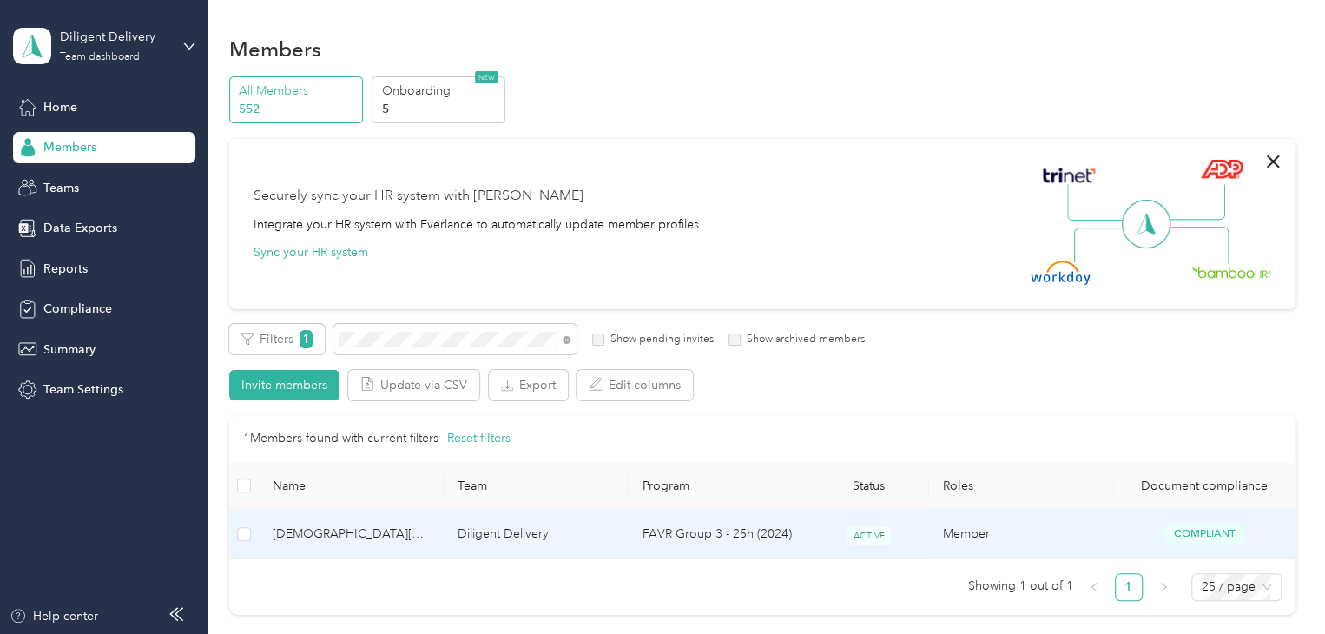
click at [666, 543] on td "FAVR Group 3 - 25h (2024)" at bounding box center [719, 534] width 181 height 49
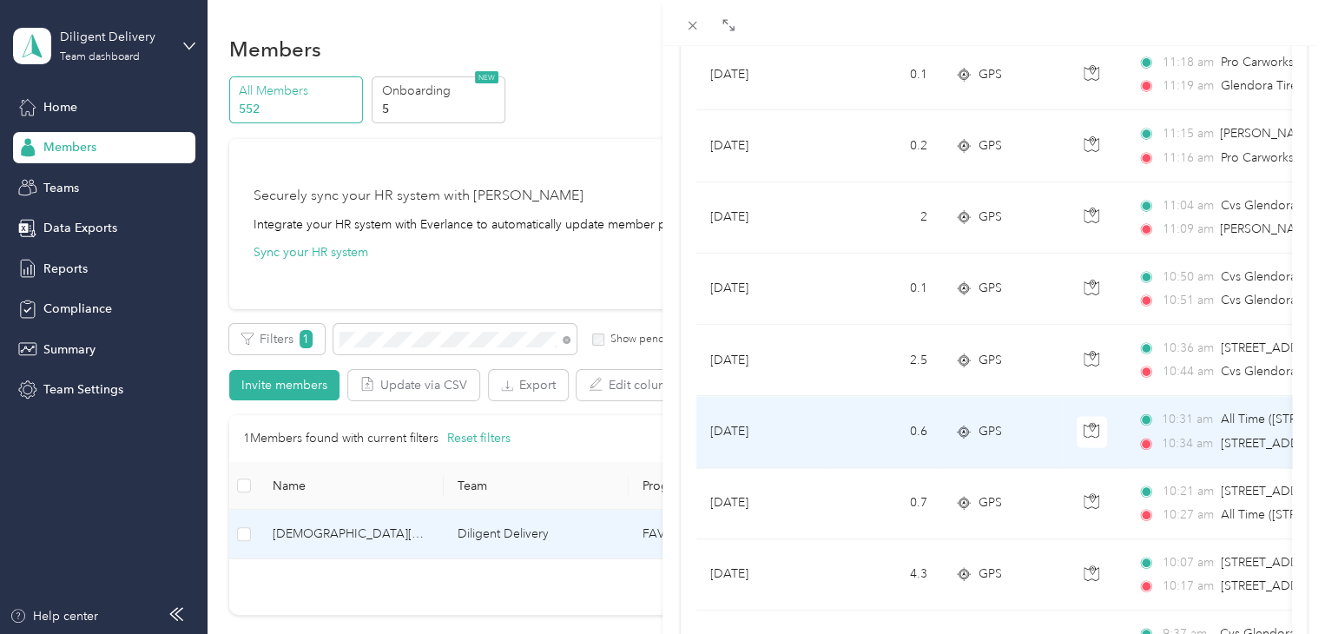
scroll to position [1581, 0]
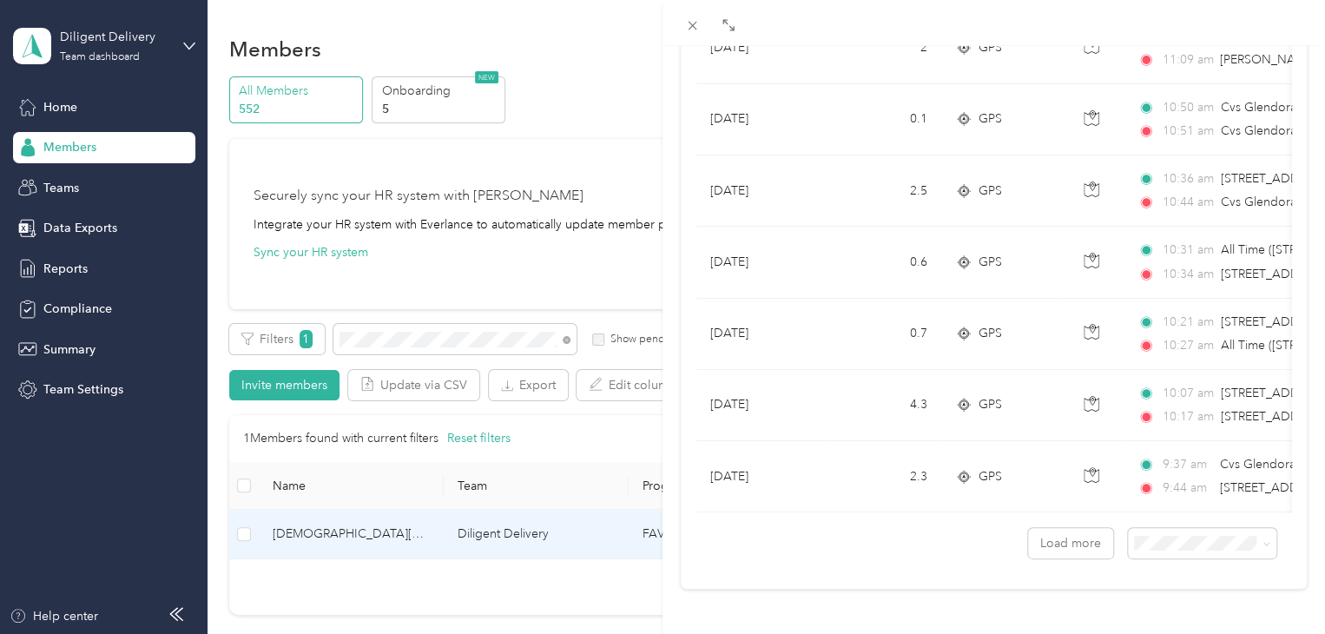
click at [565, 341] on div "[DEMOGRAPHIC_DATA][PERSON_NAME] Archive Trips Expenses Reports Member info Prog…" at bounding box center [662, 317] width 1325 height 634
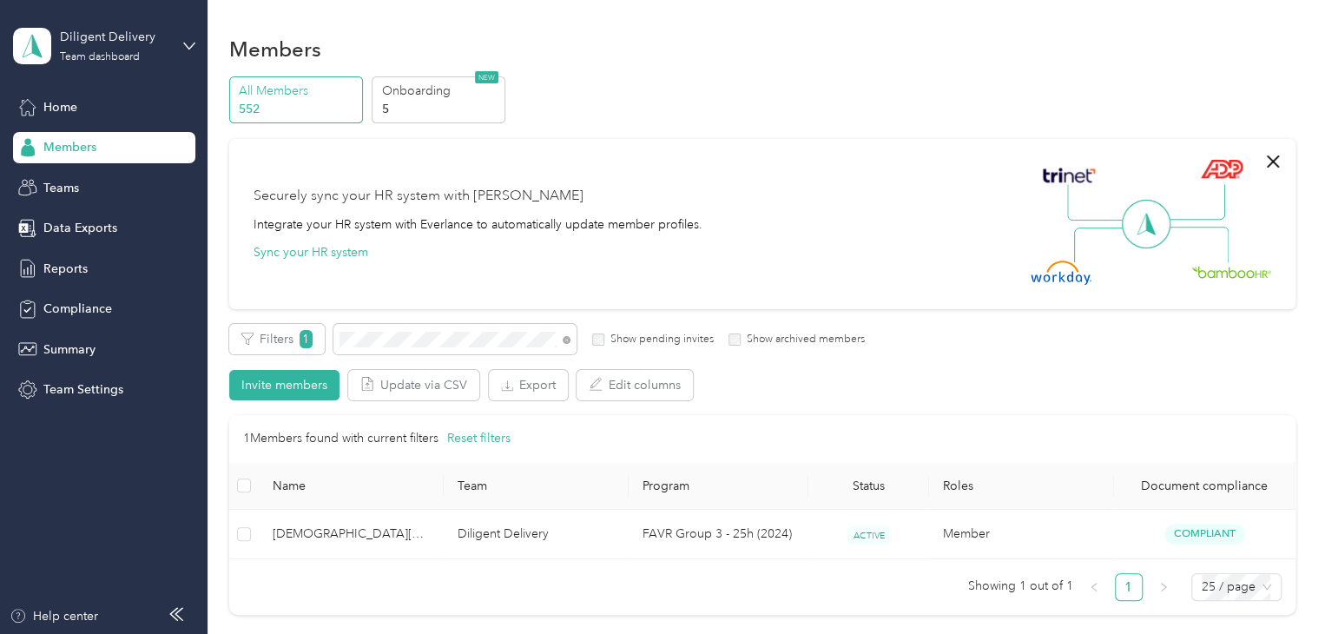
scroll to position [241, 0]
click at [562, 339] on span at bounding box center [564, 339] width 14 height 18
click at [570, 339] on span at bounding box center [564, 339] width 14 height 18
click at [567, 342] on icon at bounding box center [567, 340] width 8 height 8
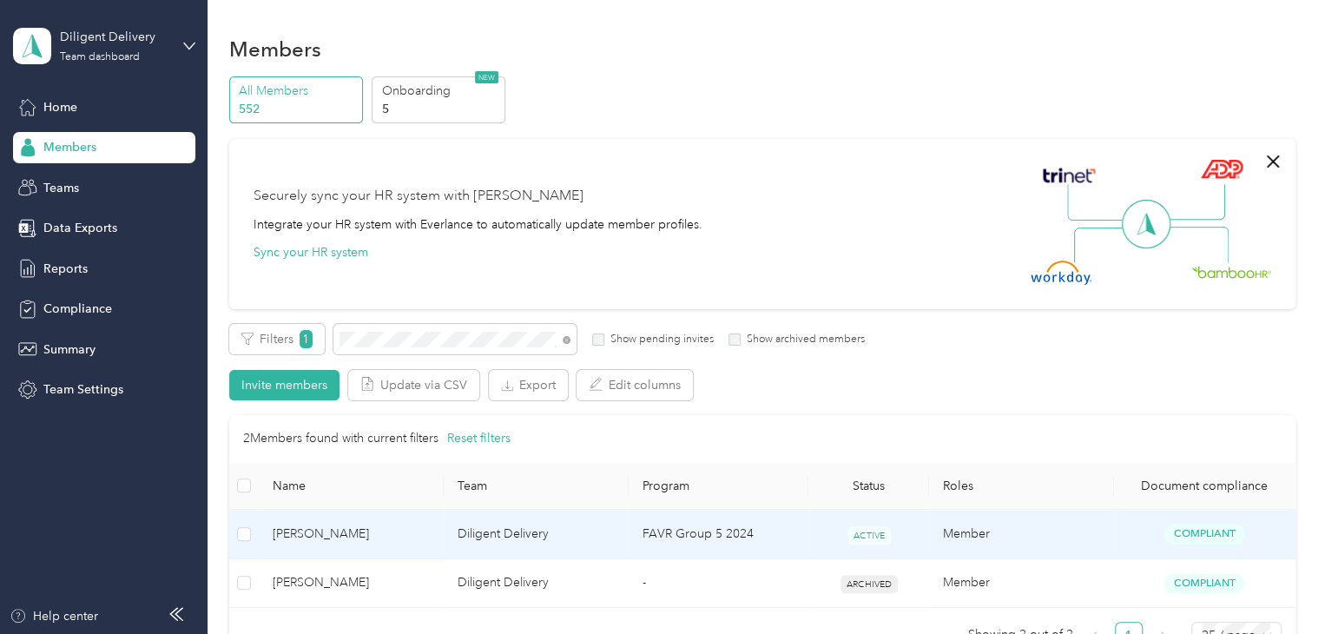
click at [478, 531] on td "Diligent Delivery" at bounding box center [536, 534] width 185 height 49
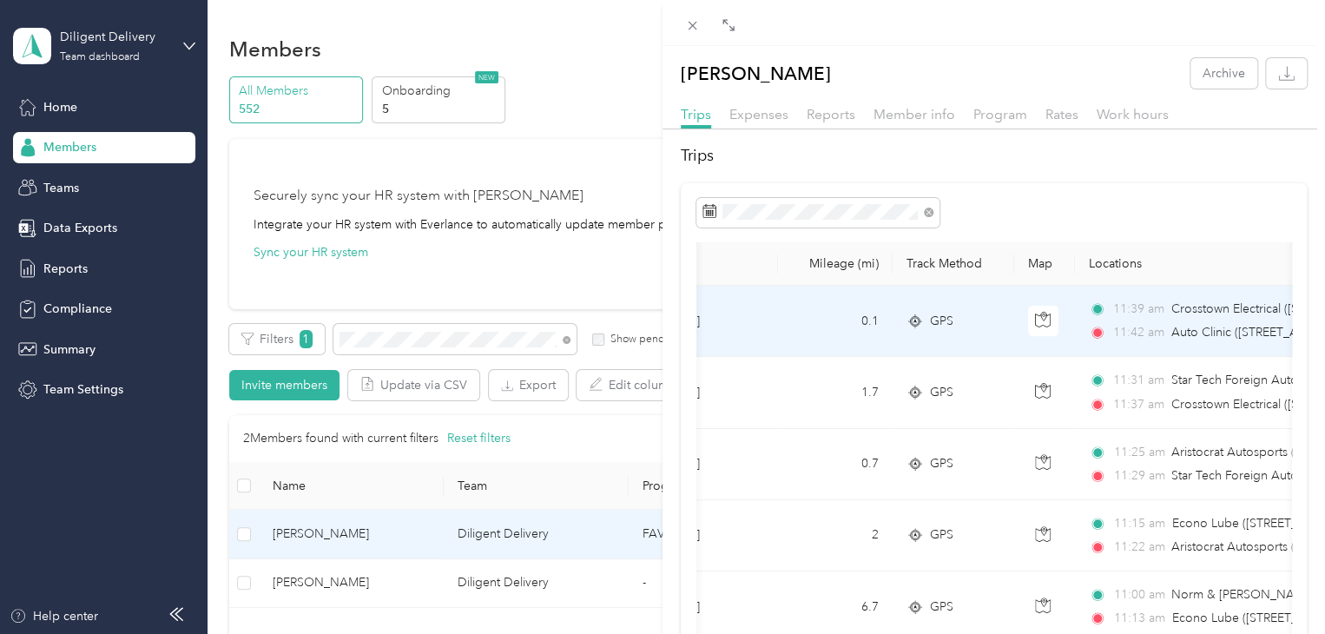
scroll to position [0, 49]
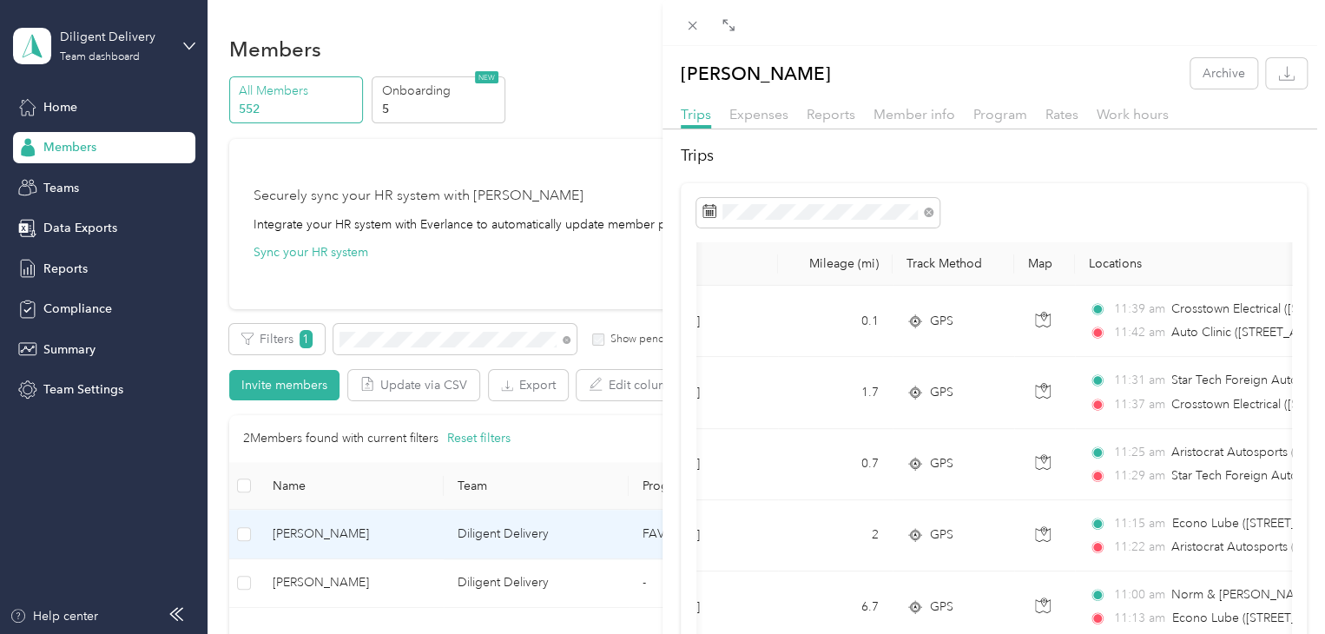
click at [565, 340] on div "[PERSON_NAME] Archive Trips Expenses Reports Member info Program Rates Work hou…" at bounding box center [662, 317] width 1325 height 634
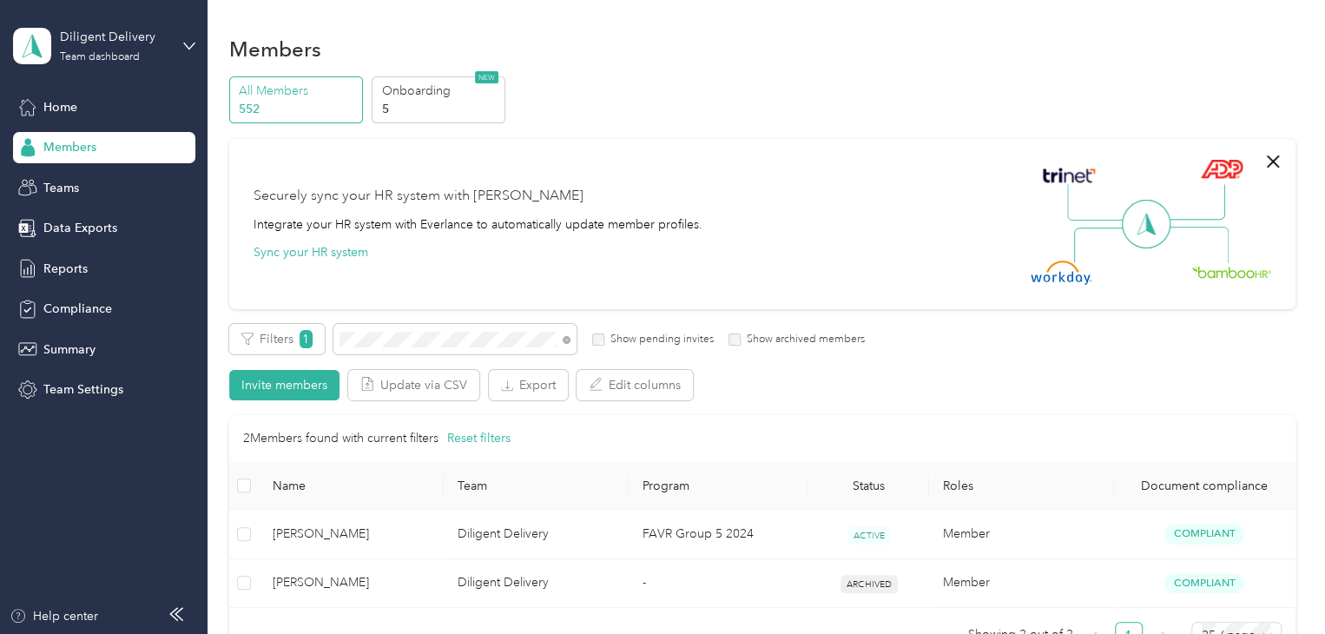
click at [570, 337] on span at bounding box center [564, 339] width 14 height 18
click at [561, 340] on span at bounding box center [564, 339] width 14 height 18
click at [568, 343] on icon at bounding box center [567, 340] width 8 height 8
